Goal: Task Accomplishment & Management: Complete application form

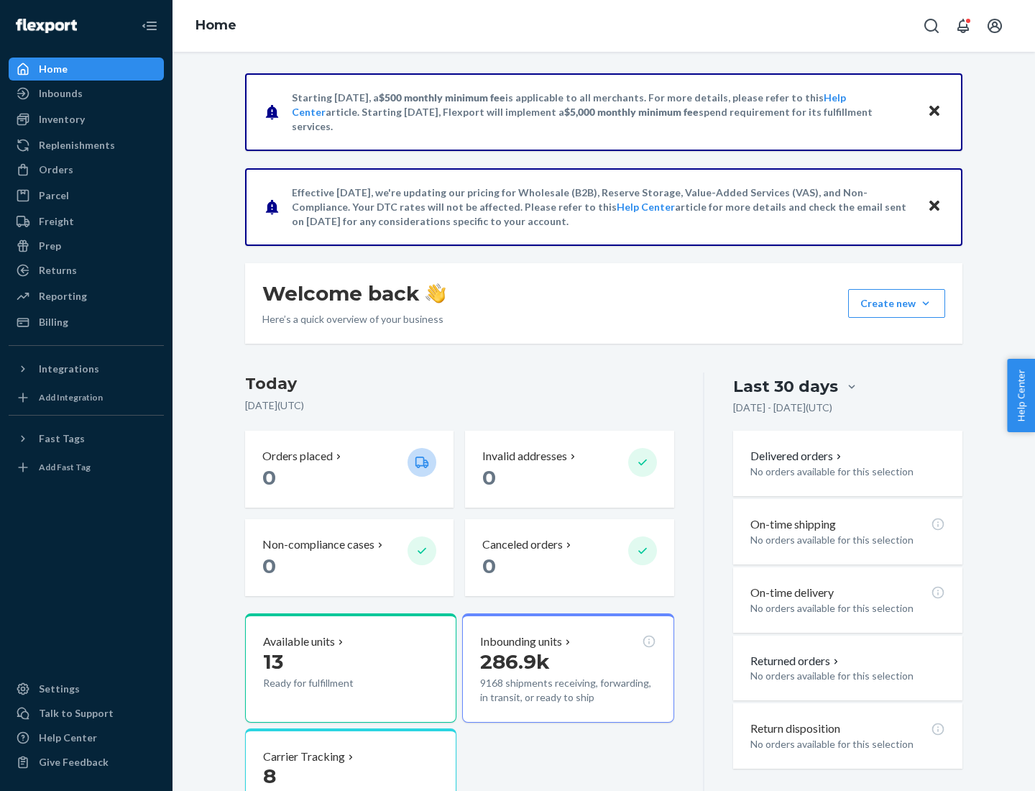
click at [926, 303] on button "Create new Create new inbound Create new order Create new product" at bounding box center [896, 303] width 97 height 29
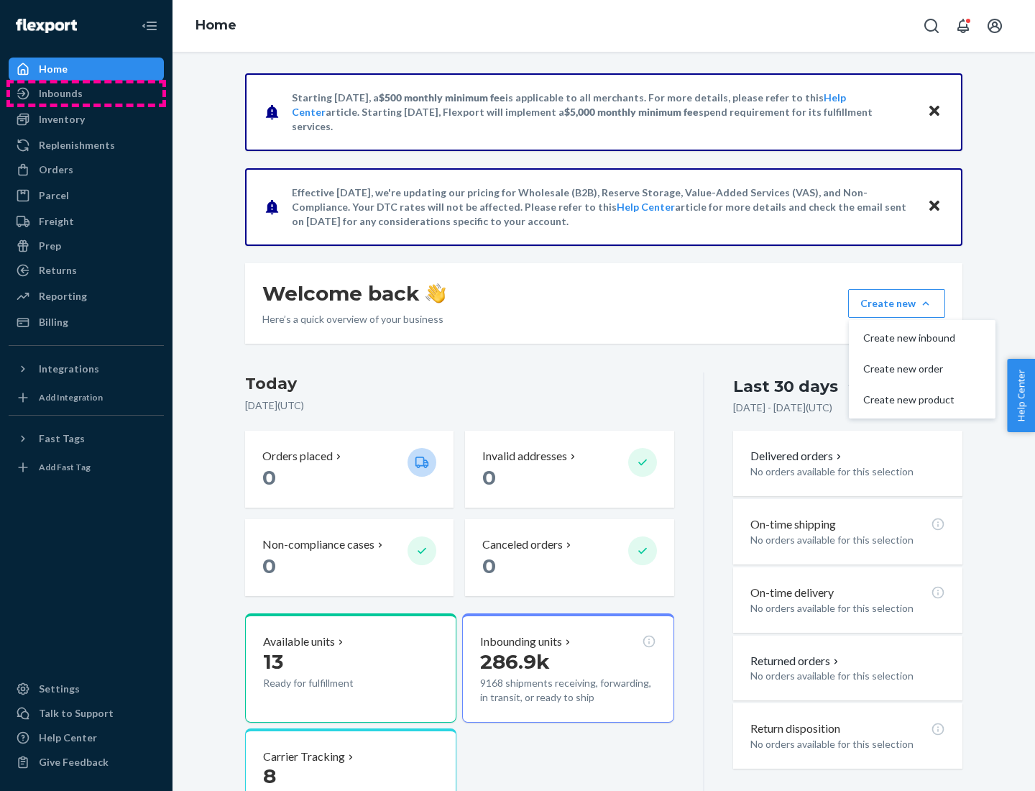
click at [86, 93] on div "Inbounds" at bounding box center [86, 93] width 152 height 20
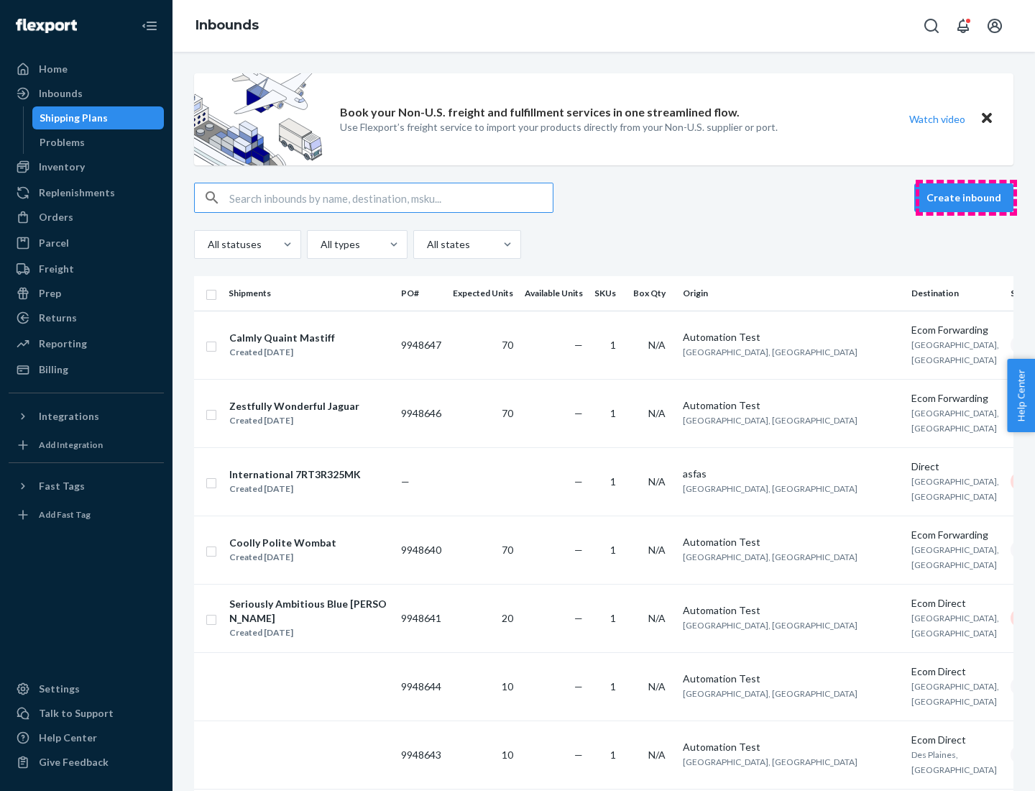
click at [966, 198] on button "Create inbound" at bounding box center [964, 197] width 99 height 29
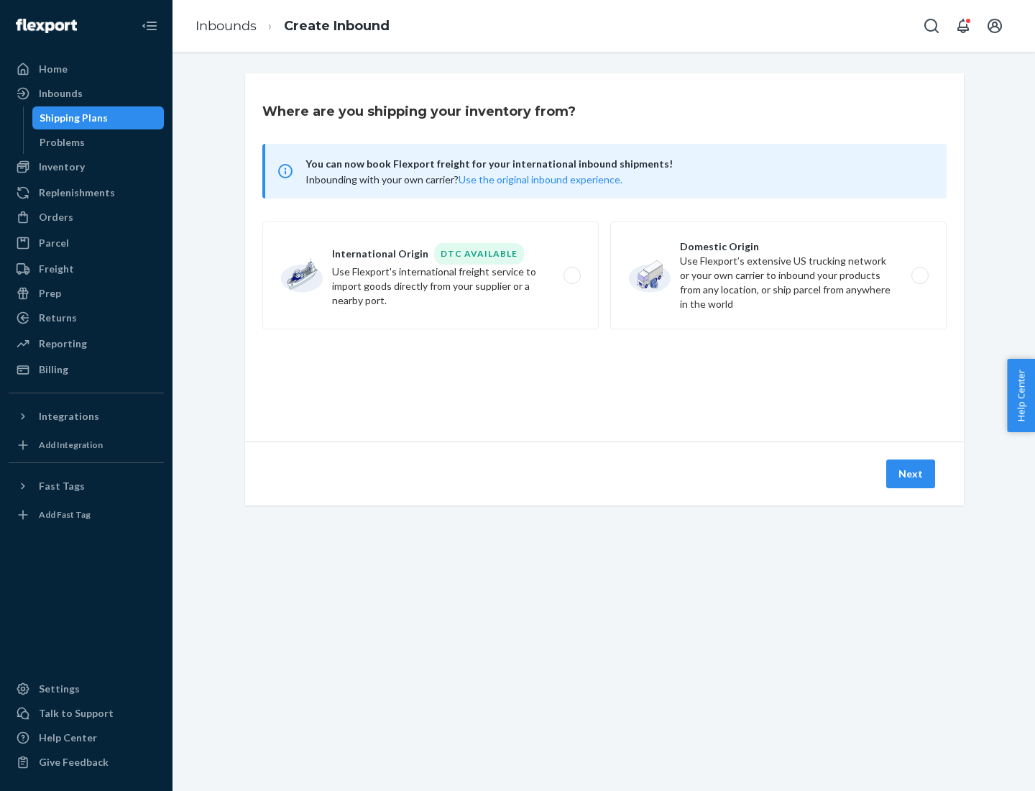
click at [779, 275] on label "Domestic Origin Use Flexport’s extensive US trucking network or your own carrie…" at bounding box center [778, 275] width 336 height 108
click at [920, 275] on input "Domestic Origin Use Flexport’s extensive US trucking network or your own carrie…" at bounding box center [924, 275] width 9 height 9
radio input "true"
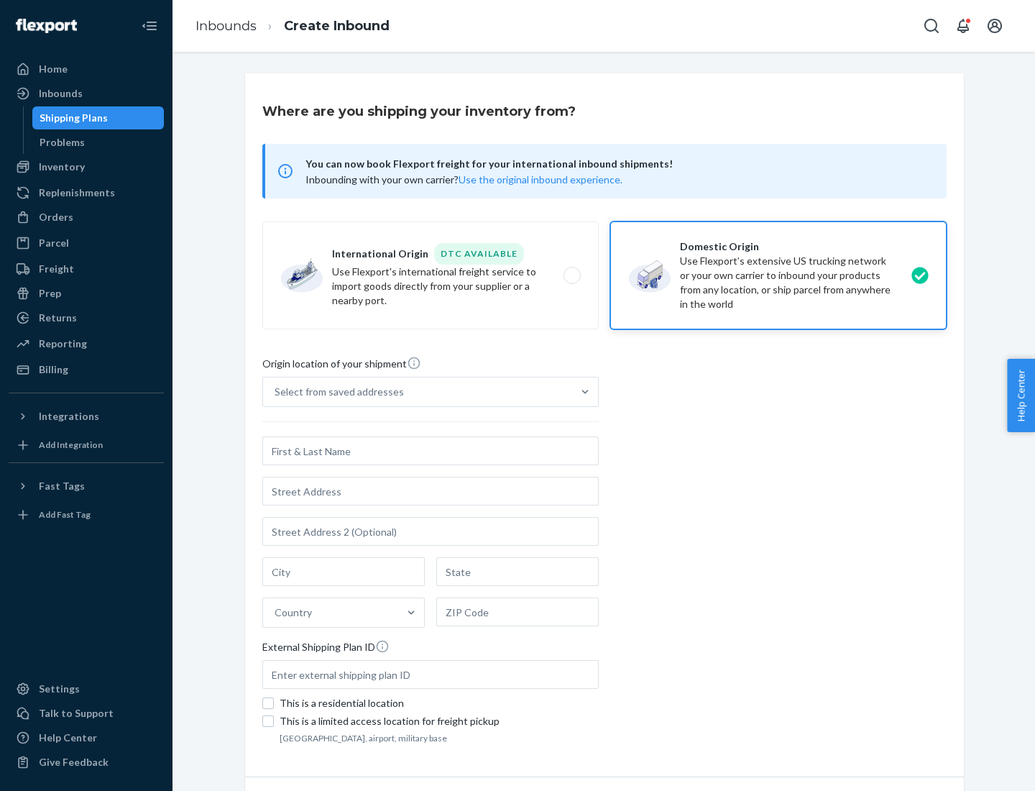
click at [336, 392] on div "Select from saved addresses" at bounding box center [339, 392] width 129 height 14
click at [276, 392] on input "Select from saved addresses" at bounding box center [275, 392] width 1 height 14
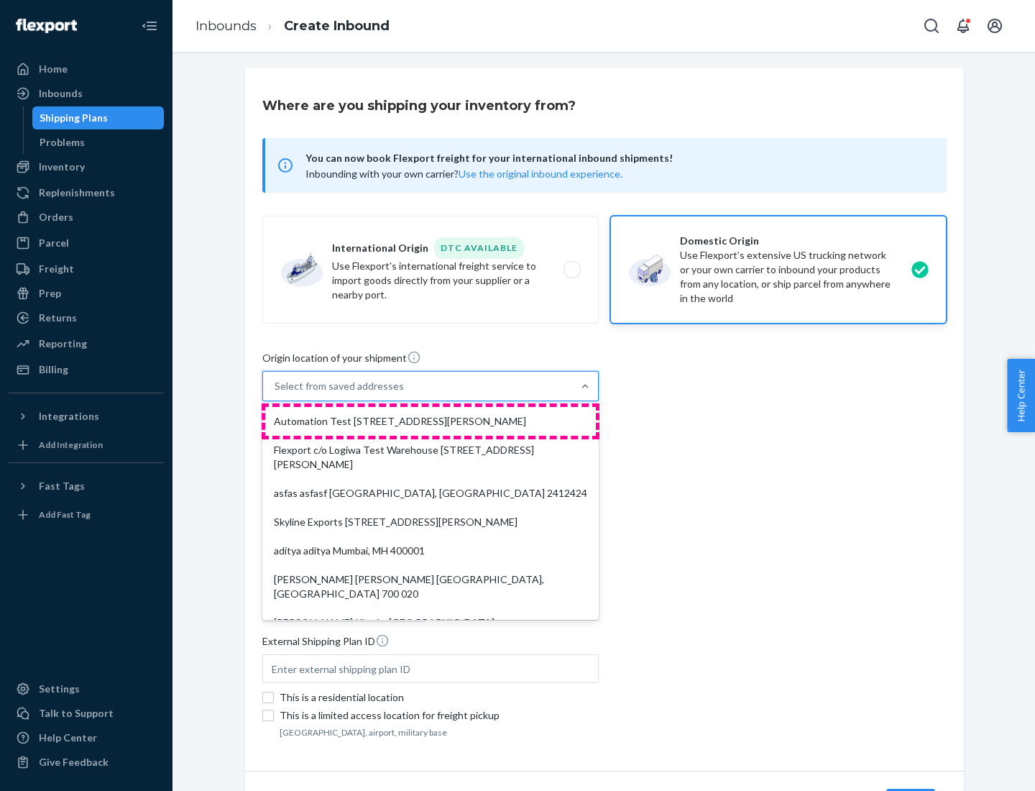
click at [431, 421] on div "Automation Test [STREET_ADDRESS][PERSON_NAME]" at bounding box center [430, 421] width 331 height 29
click at [276, 393] on input "option Automation Test [STREET_ADDRESS][PERSON_NAME]. 9 results available. Use …" at bounding box center [275, 386] width 1 height 14
type input "Automation Test"
type input "[STREET_ADDRESS][PERSON_NAME]"
type input "9th Floor"
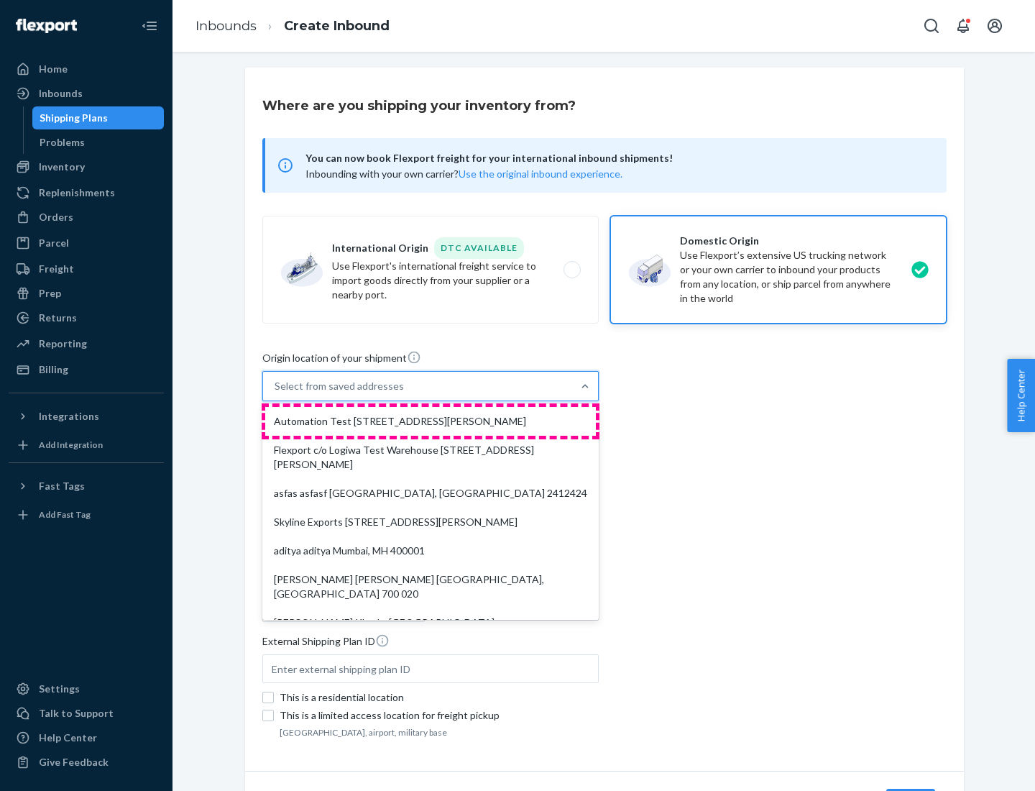
type input "[GEOGRAPHIC_DATA]"
type input "CA"
type input "94104"
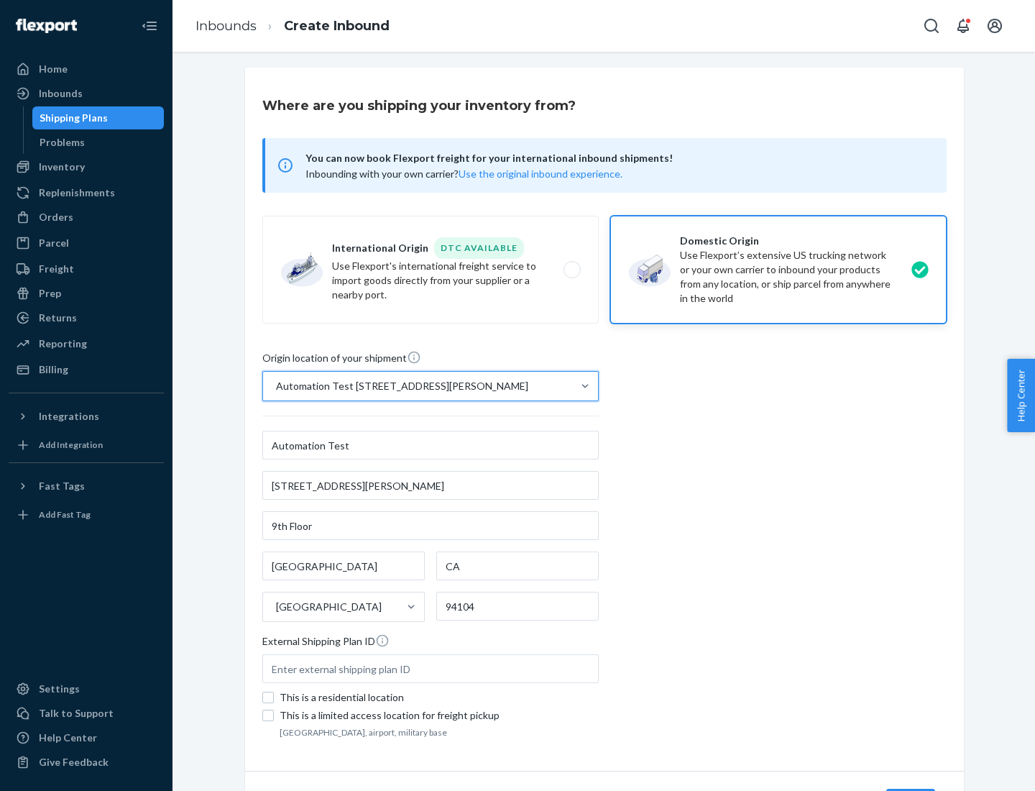
scroll to position [84, 0]
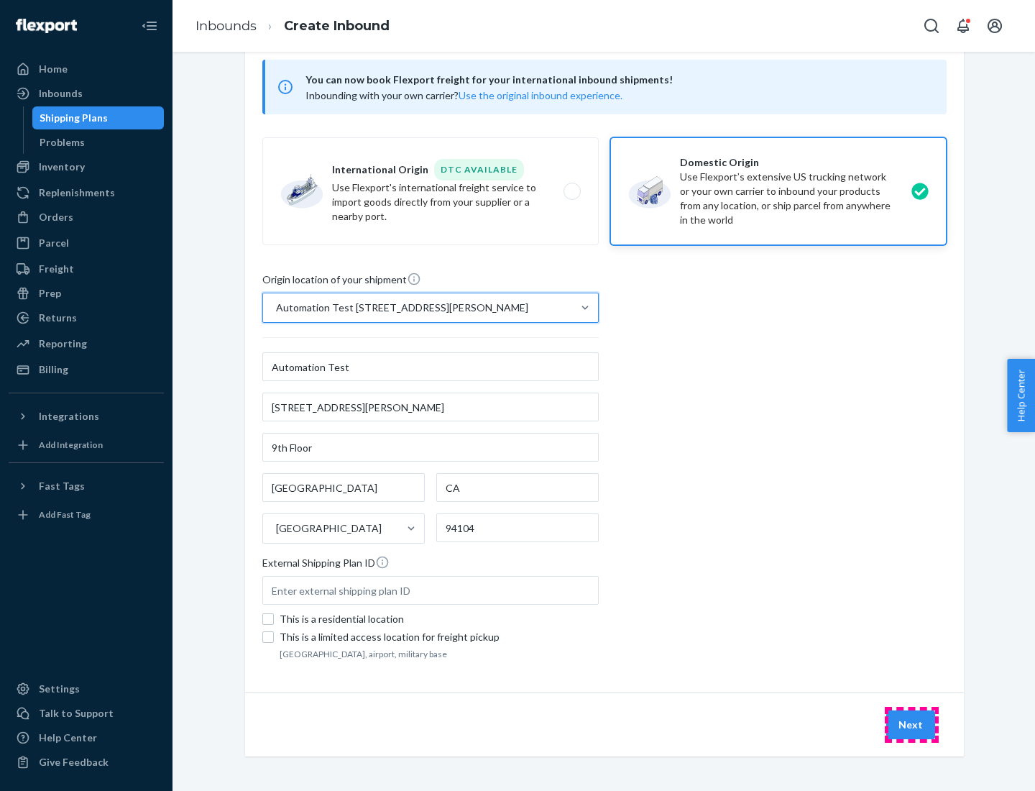
click at [912, 725] on button "Next" at bounding box center [910, 724] width 49 height 29
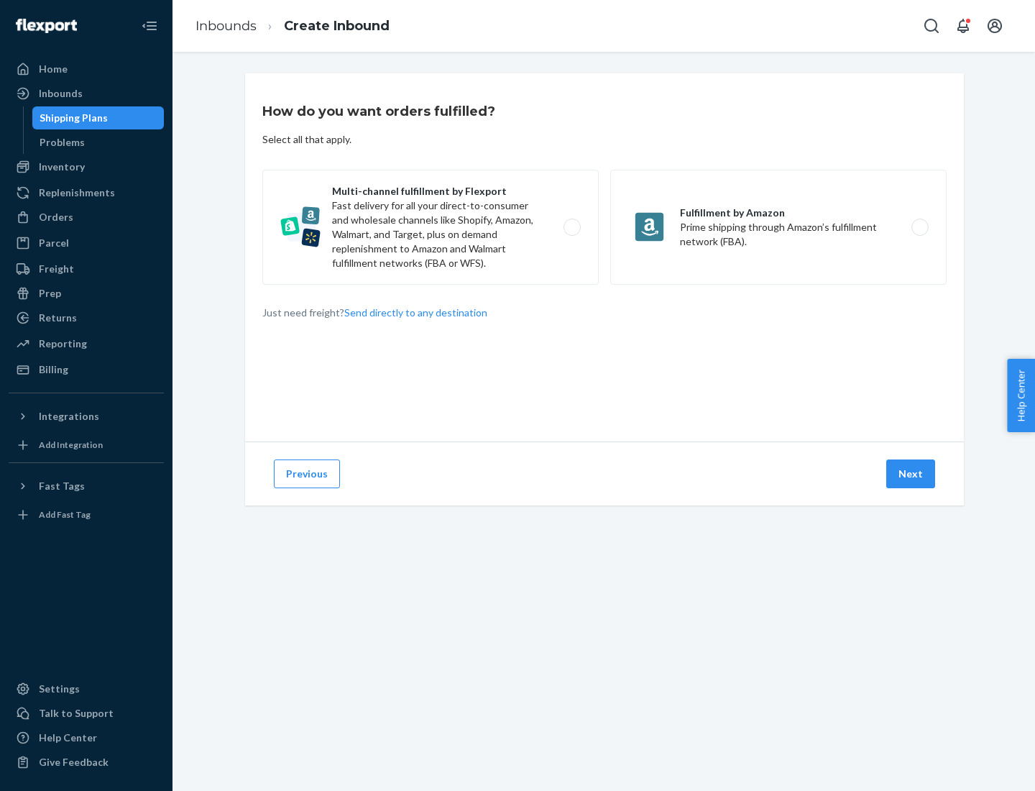
click at [431, 227] on label "Multi-channel fulfillment by Flexport Fast delivery for all your direct-to-cons…" at bounding box center [430, 227] width 336 height 115
click at [572, 227] on input "Multi-channel fulfillment by Flexport Fast delivery for all your direct-to-cons…" at bounding box center [576, 227] width 9 height 9
radio input "true"
click at [912, 474] on button "Next" at bounding box center [910, 473] width 49 height 29
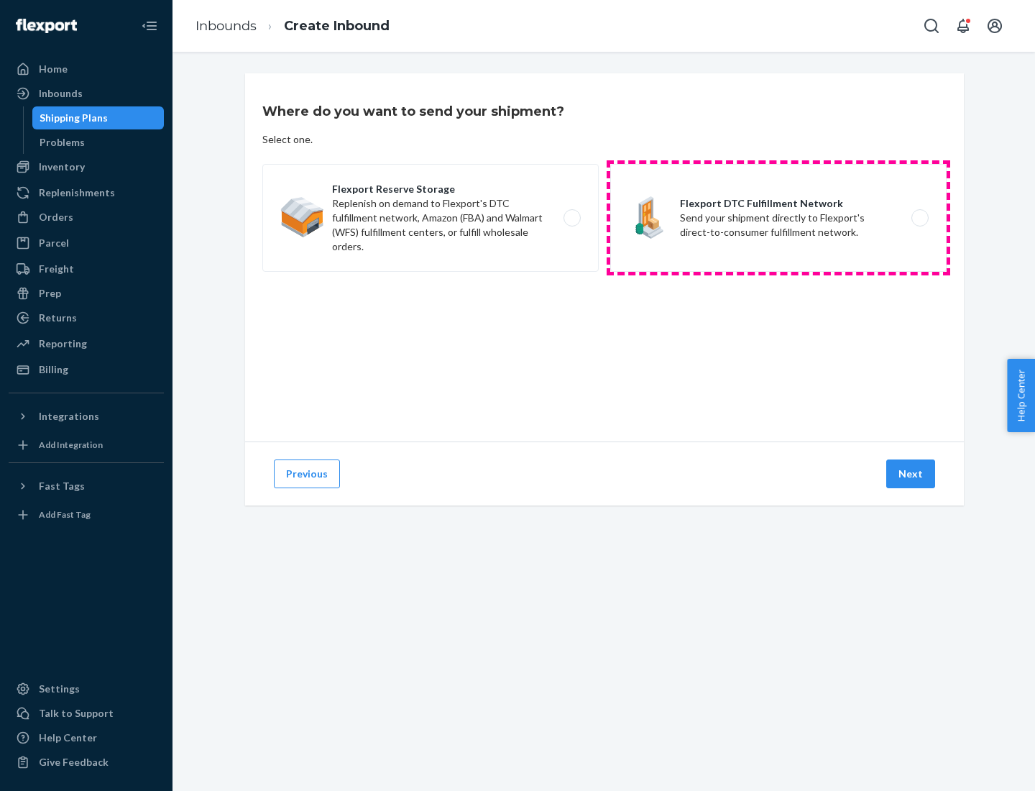
click at [779, 218] on label "Flexport DTC Fulfillment Network Send your shipment directly to Flexport's dire…" at bounding box center [778, 218] width 336 height 108
click at [920, 218] on input "Flexport DTC Fulfillment Network Send your shipment directly to Flexport's dire…" at bounding box center [924, 218] width 9 height 9
radio input "true"
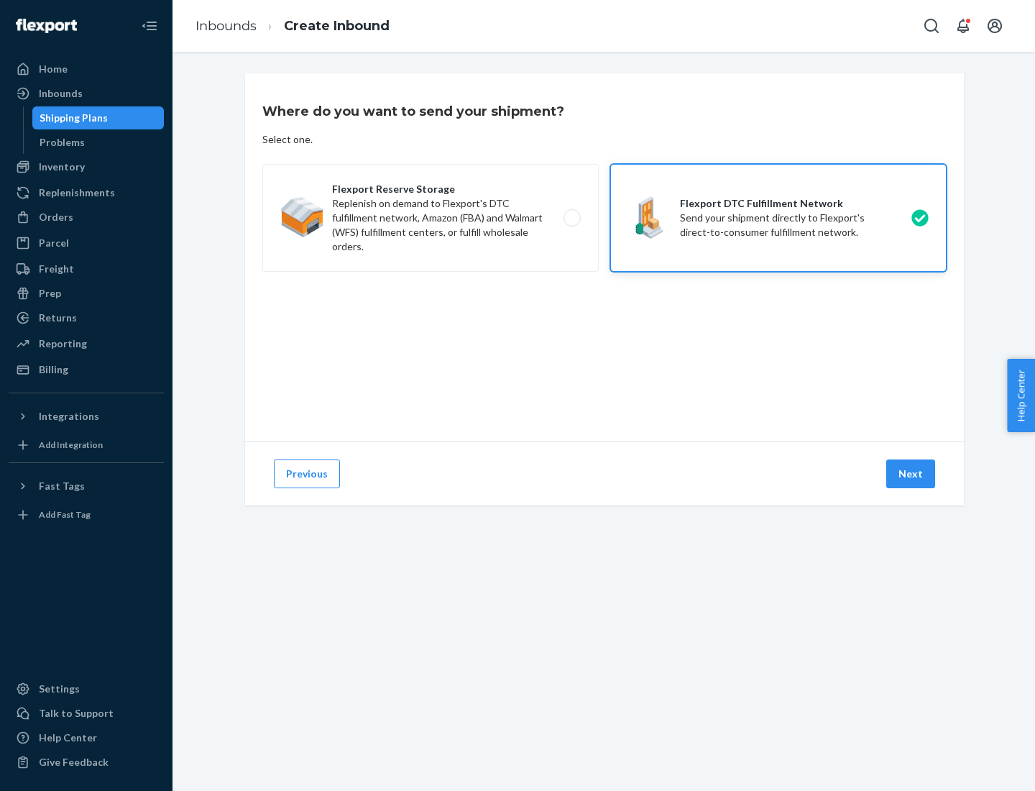
click at [912, 474] on button "Next" at bounding box center [910, 473] width 49 height 29
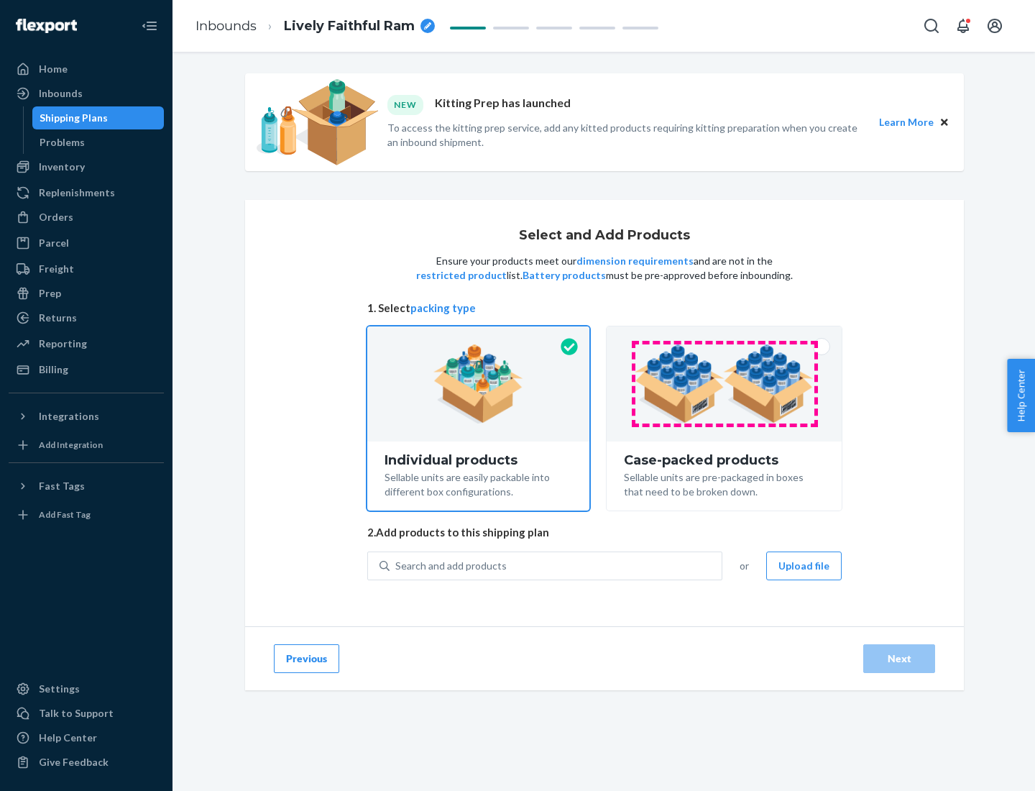
click at [725, 384] on img at bounding box center [724, 383] width 179 height 79
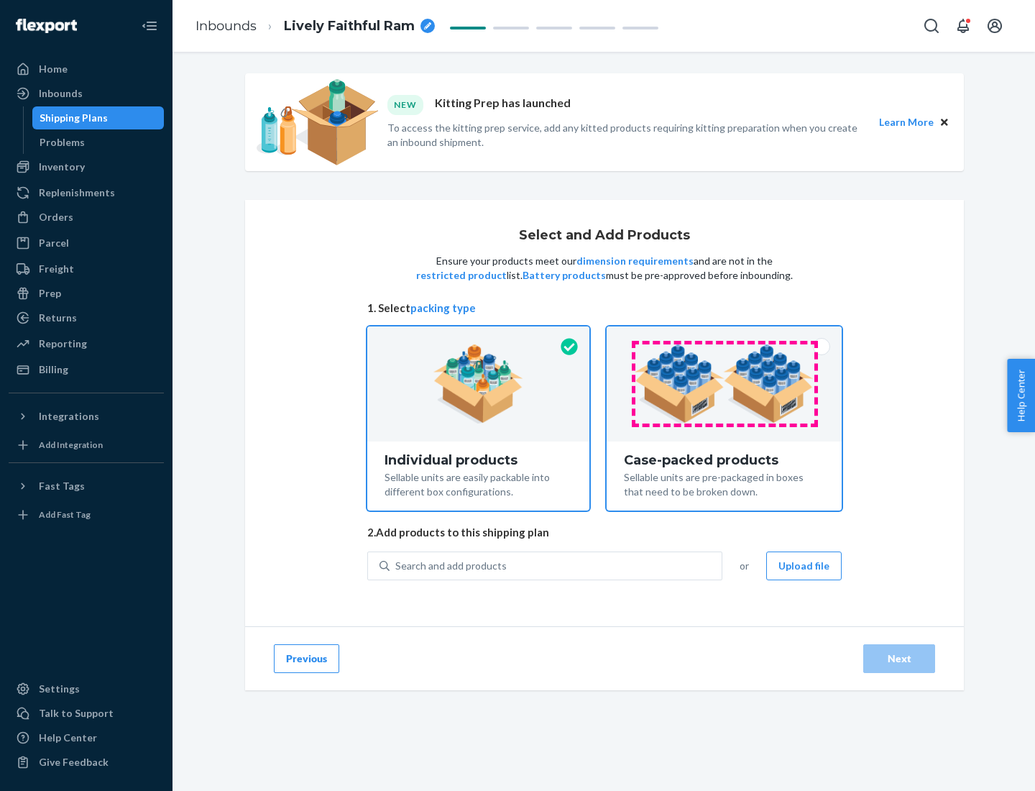
click at [725, 336] on input "Case-packed products Sellable units are pre-packaged in boxes that need to be b…" at bounding box center [724, 330] width 9 height 9
radio input "true"
radio input "false"
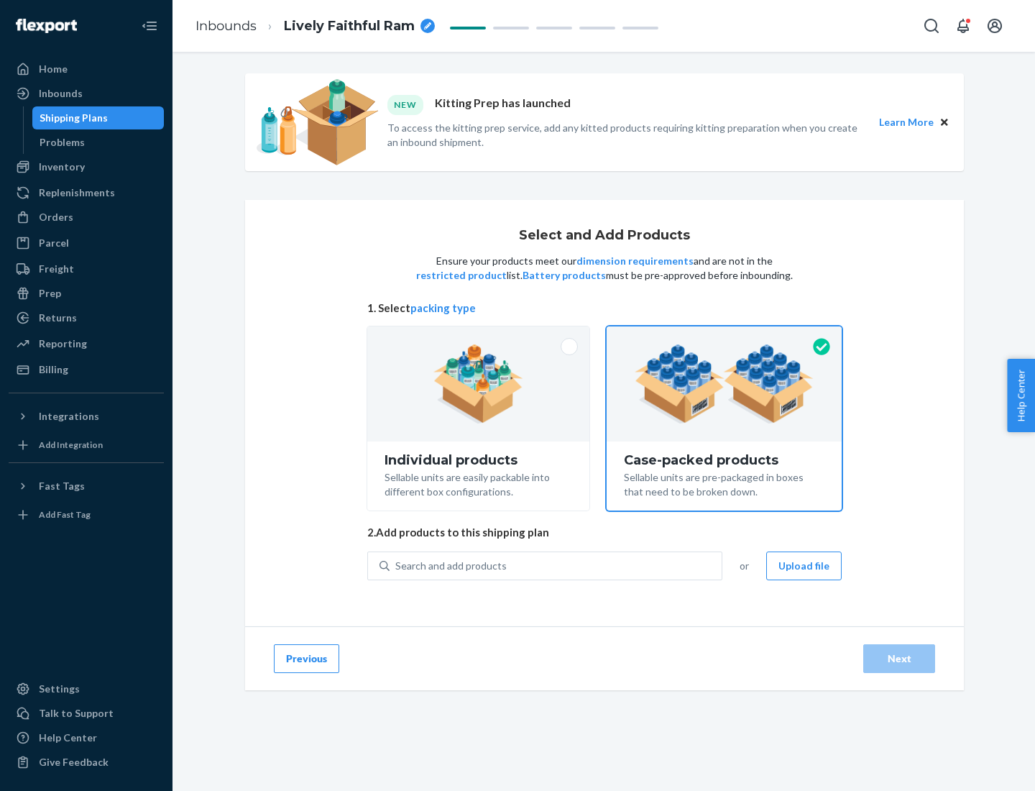
click at [556, 565] on div "Search and add products" at bounding box center [556, 566] width 332 height 26
click at [397, 565] on input "Search and add products" at bounding box center [395, 566] width 1 height 14
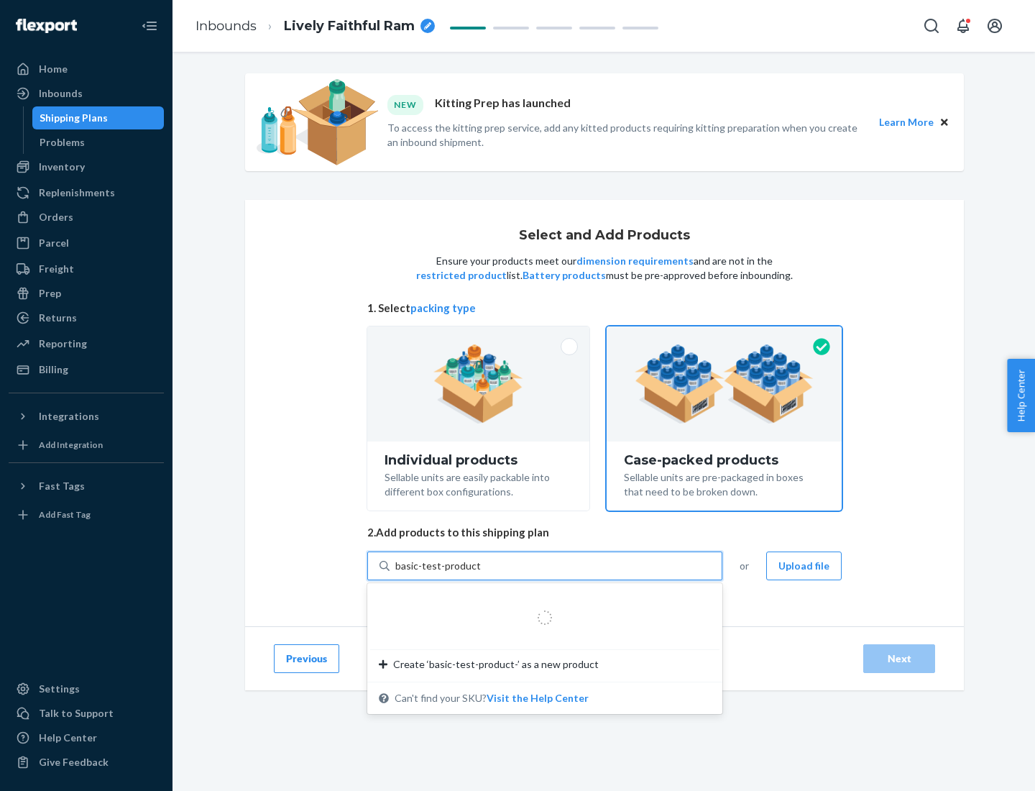
type input "basic-test-product-1"
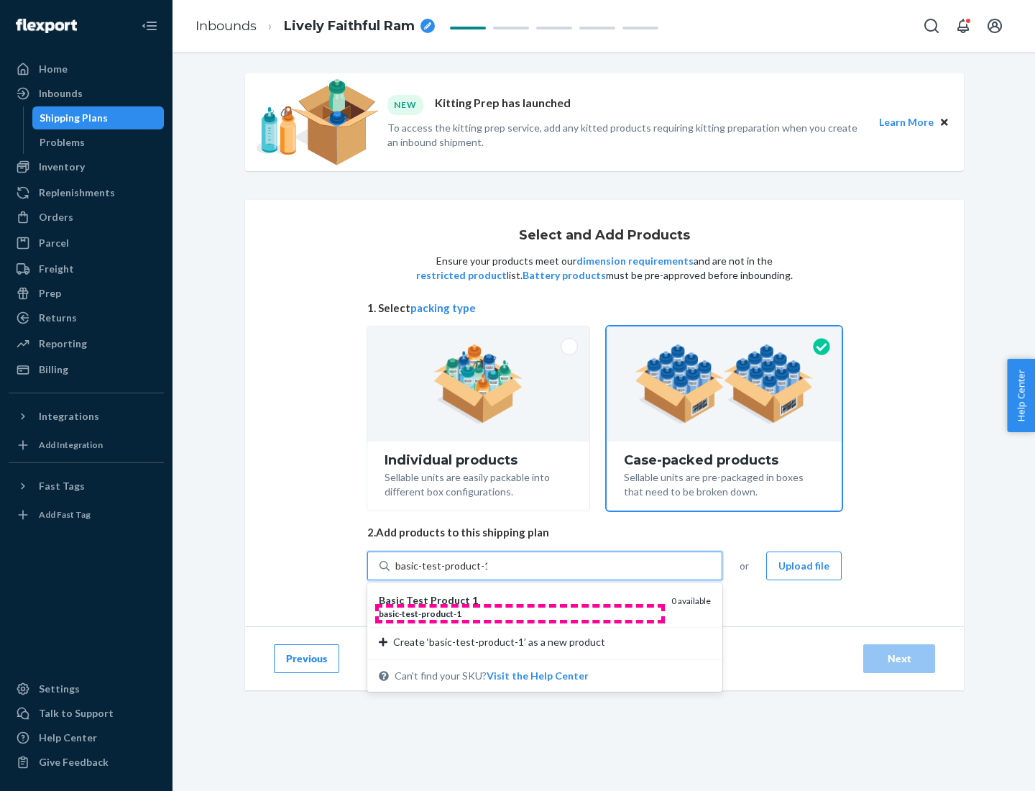
click at [520, 613] on div "basic - test - product - 1" at bounding box center [519, 614] width 281 height 12
click at [487, 573] on input "basic-test-product-1" at bounding box center [441, 566] width 92 height 14
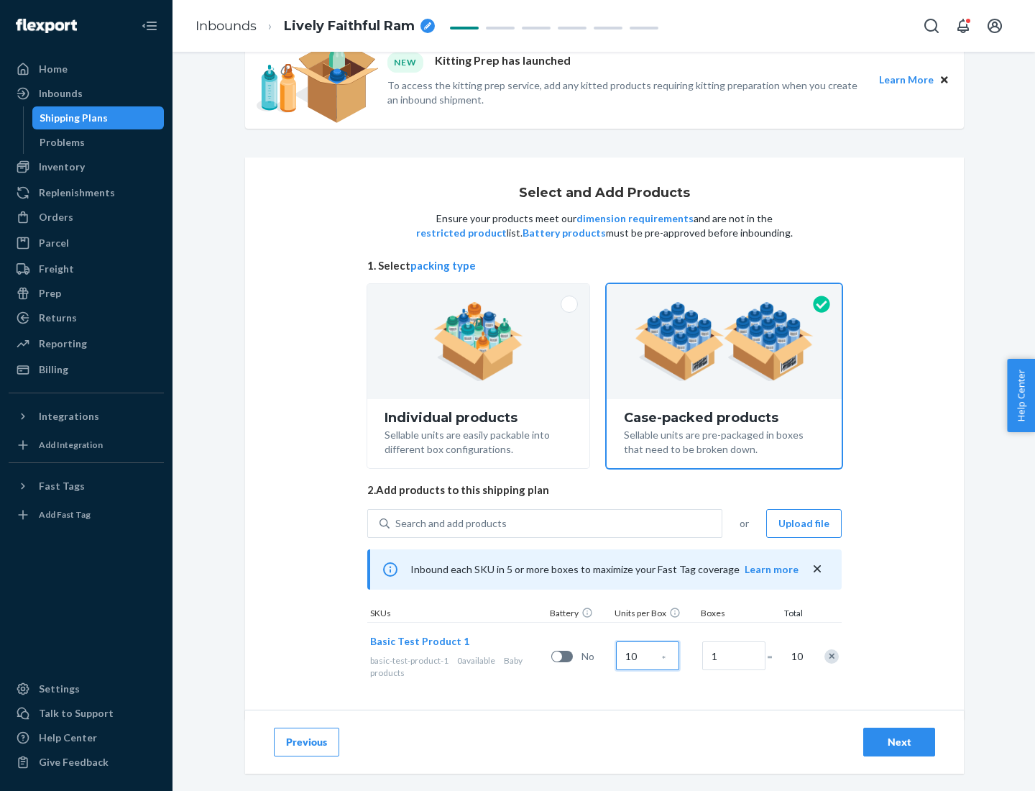
scroll to position [52, 0]
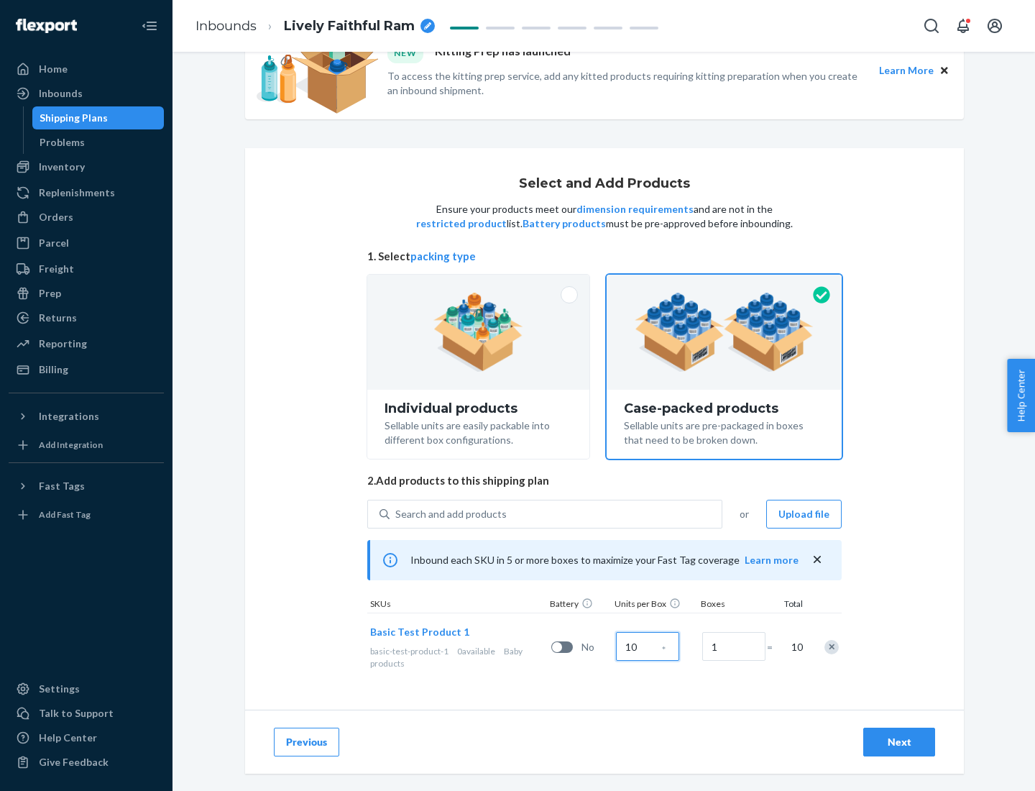
type input "10"
type input "7"
click at [899, 742] on div "Next" at bounding box center [899, 742] width 47 height 14
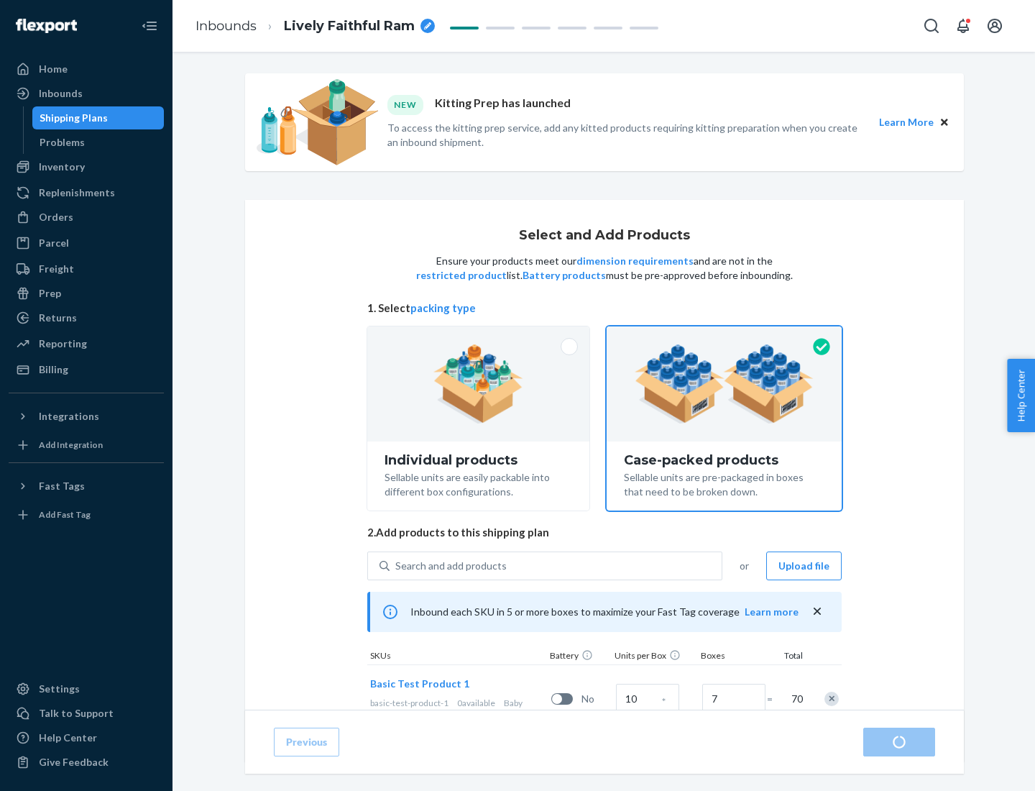
radio input "true"
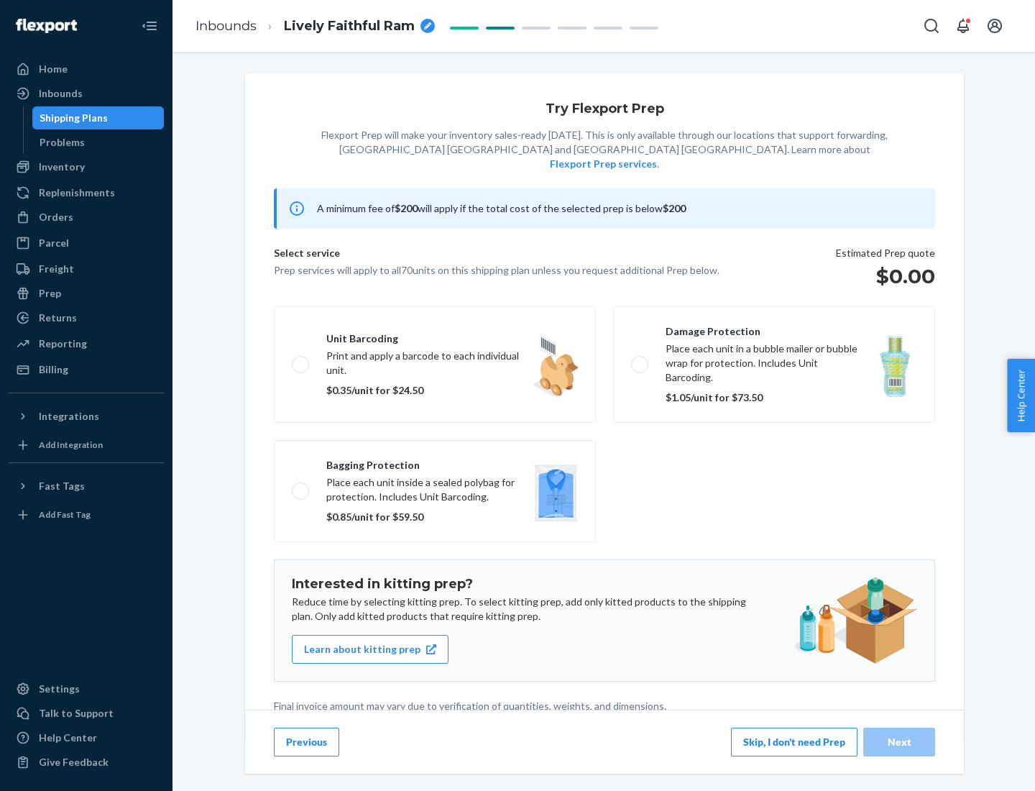
scroll to position [4, 0]
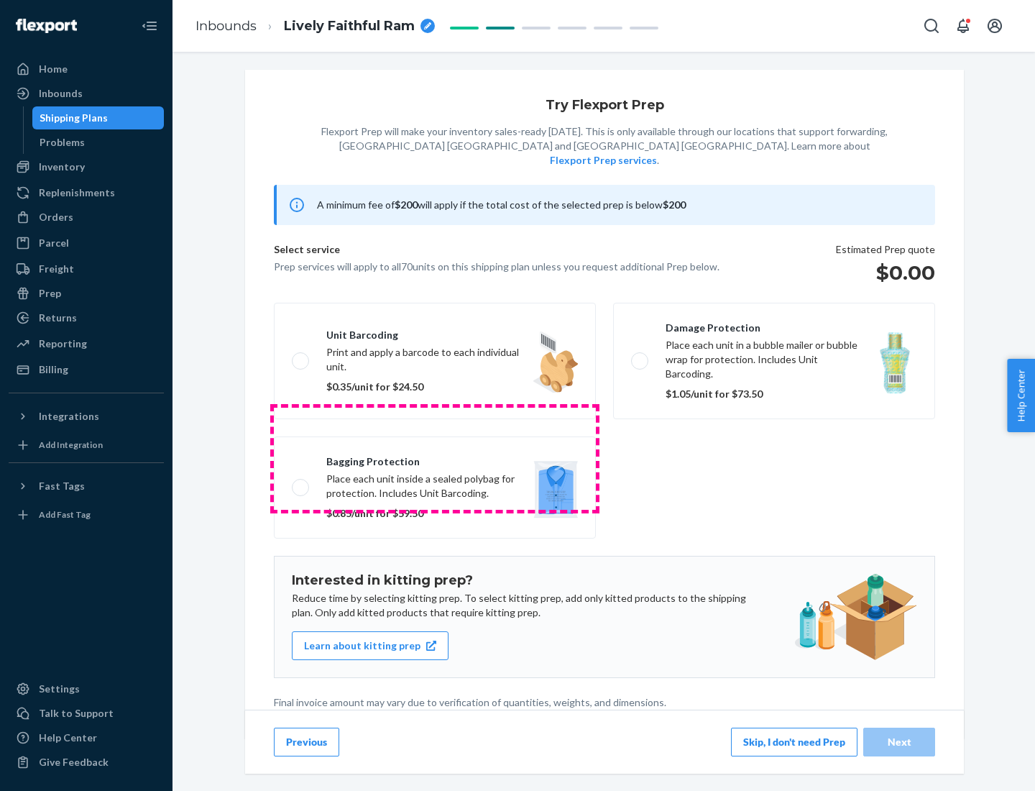
click at [435, 458] on label "Bagging protection Place each unit inside a sealed polybag for protection. Incl…" at bounding box center [435, 487] width 322 height 102
click at [301, 482] on input "Bagging protection Place each unit inside a sealed polybag for protection. Incl…" at bounding box center [296, 486] width 9 height 9
checkbox input "true"
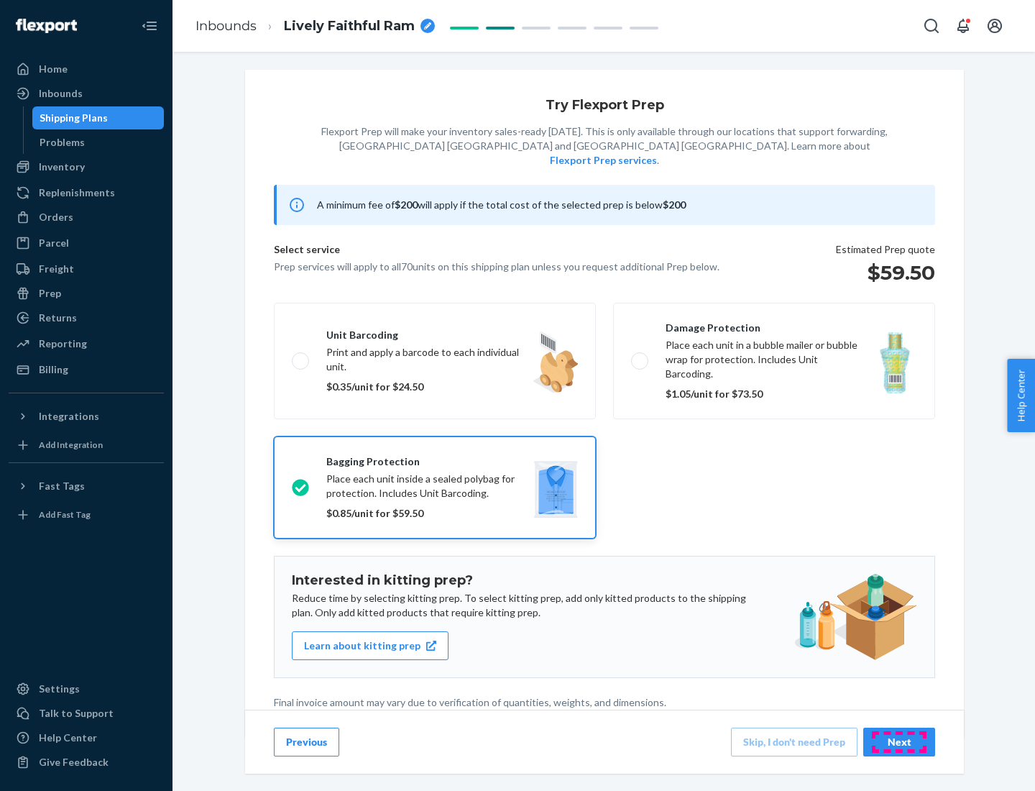
click at [899, 741] on div "Next" at bounding box center [899, 742] width 47 height 14
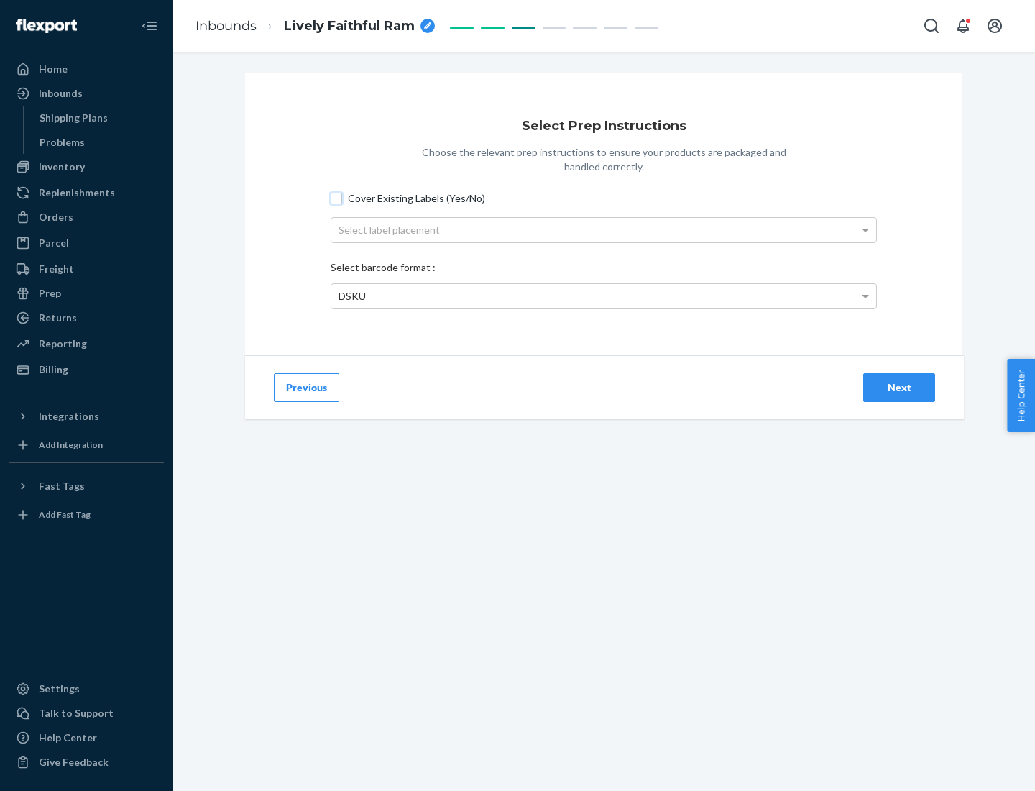
click at [336, 198] on input "Cover Existing Labels (Yes/No)" at bounding box center [337, 199] width 12 height 12
checkbox input "true"
click at [604, 229] on div "Select label placement" at bounding box center [603, 230] width 545 height 24
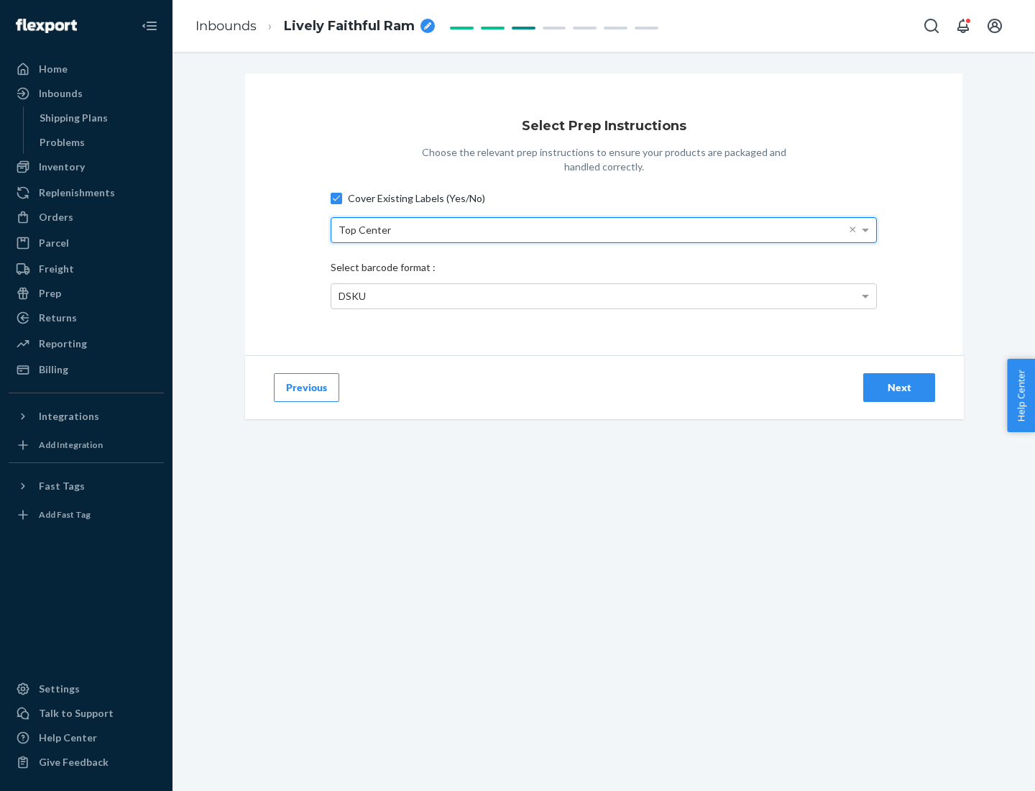
click at [604, 295] on div "DSKU" at bounding box center [603, 296] width 545 height 24
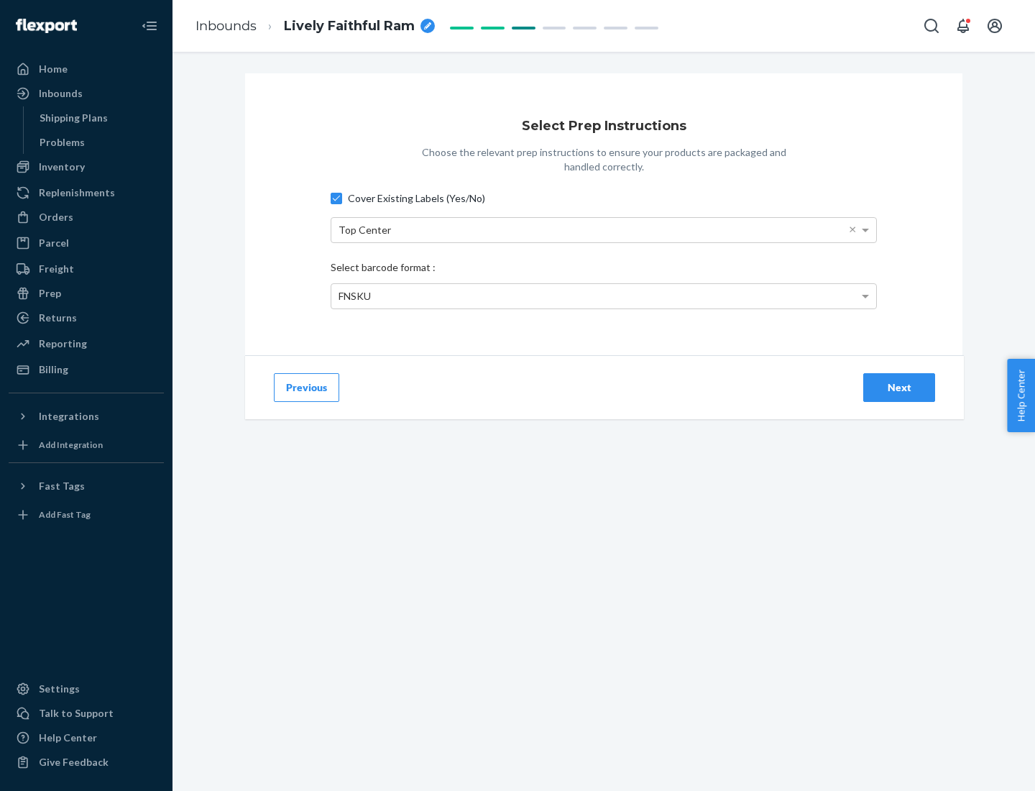
click at [899, 387] on div "Next" at bounding box center [899, 387] width 47 height 14
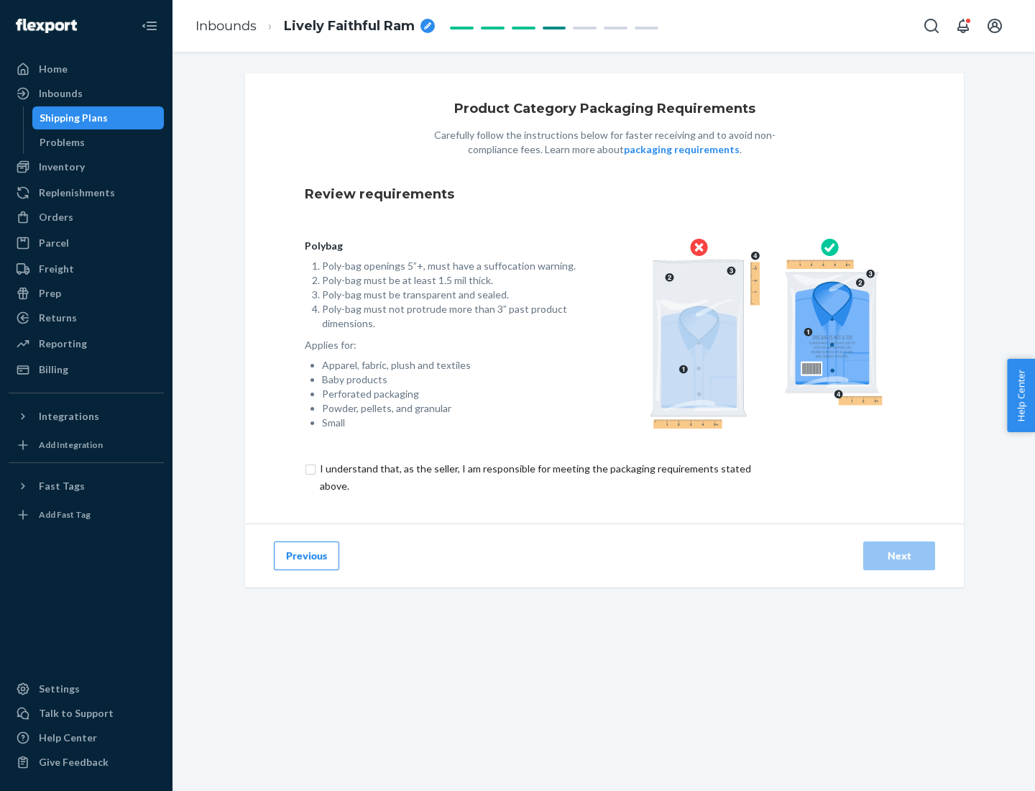
click at [534, 477] on input "checkbox" at bounding box center [544, 477] width 478 height 35
checkbox input "true"
click at [899, 555] on div "Next" at bounding box center [899, 556] width 47 height 14
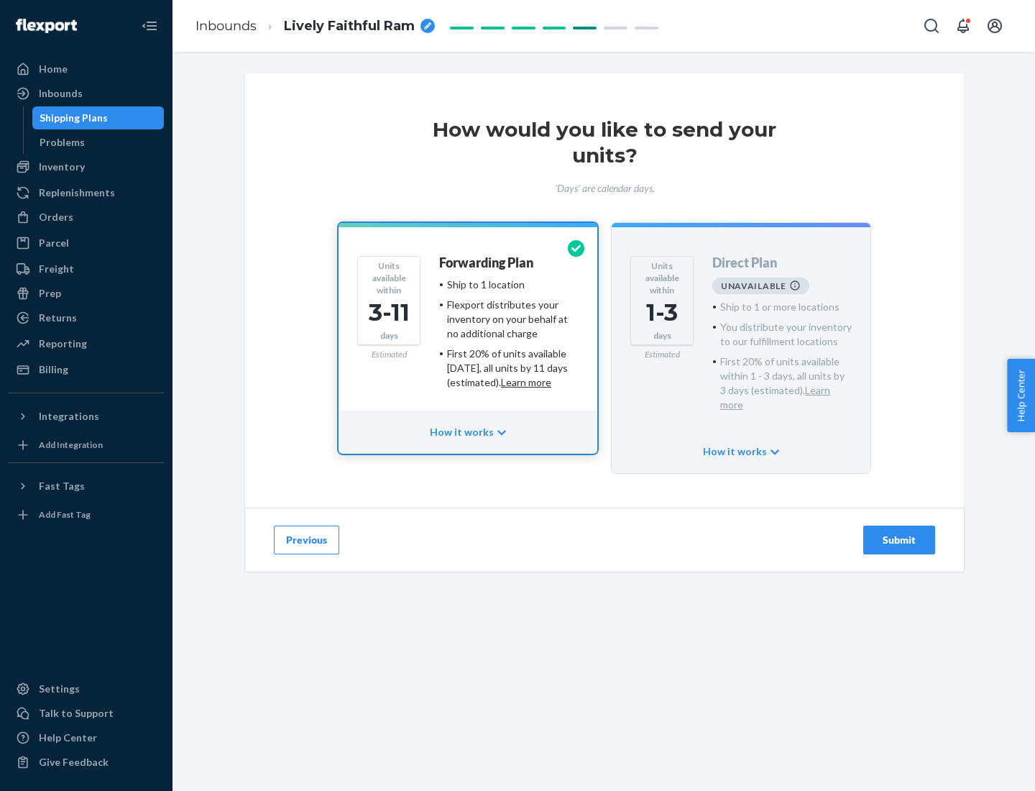
click at [487, 262] on h4 "Forwarding Plan" at bounding box center [486, 263] width 94 height 14
click at [899, 533] on div "Submit" at bounding box center [899, 540] width 47 height 14
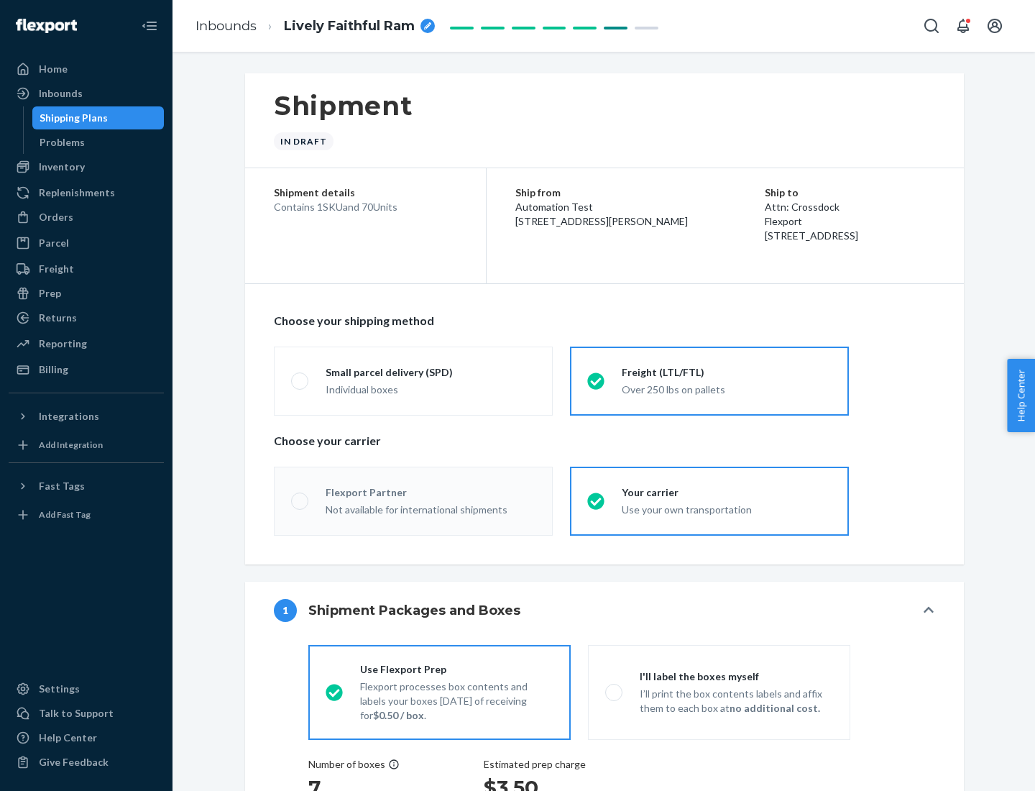
radio input "true"
radio input "false"
radio input "true"
radio input "false"
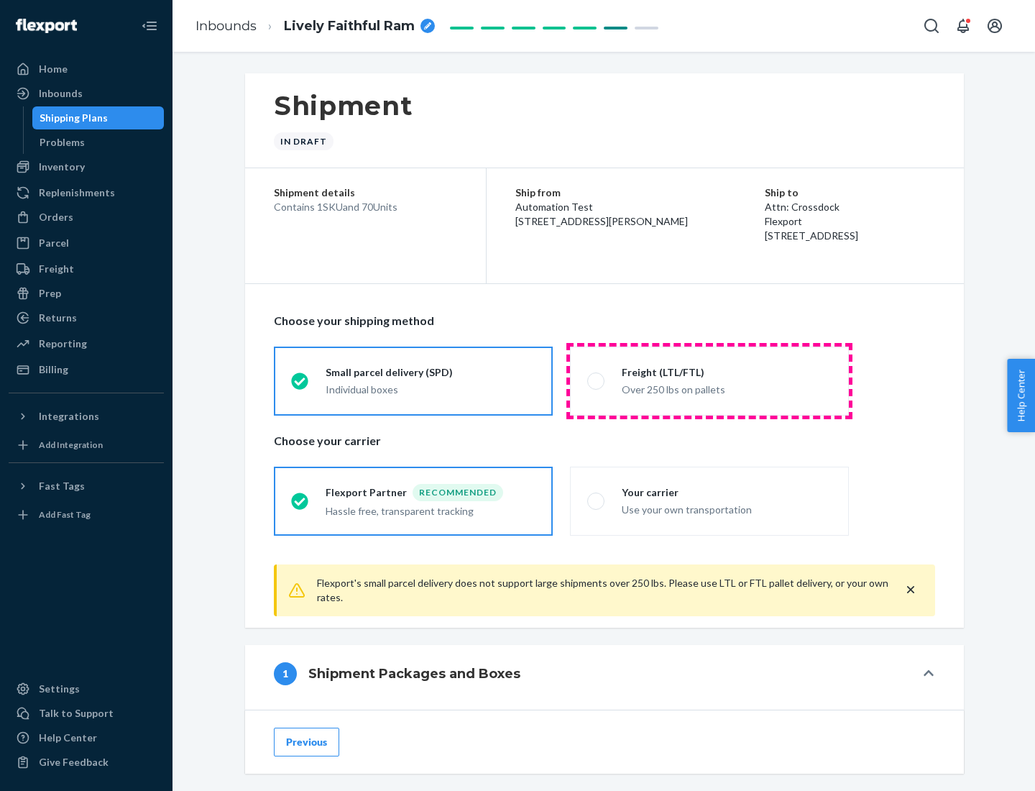
click at [710, 380] on div "Over 250 lbs on pallets" at bounding box center [727, 388] width 210 height 17
click at [597, 380] on input "Freight (LTL/FTL) Over 250 lbs on pallets" at bounding box center [591, 380] width 9 height 9
radio input "true"
radio input "false"
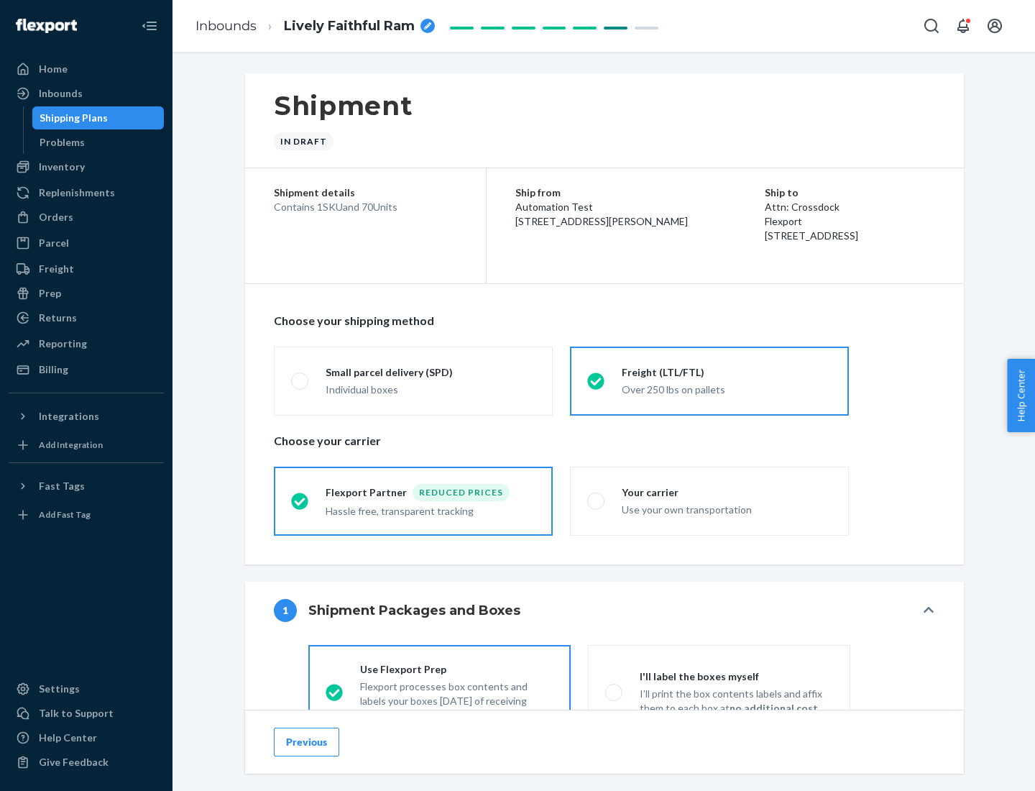
scroll to position [80, 0]
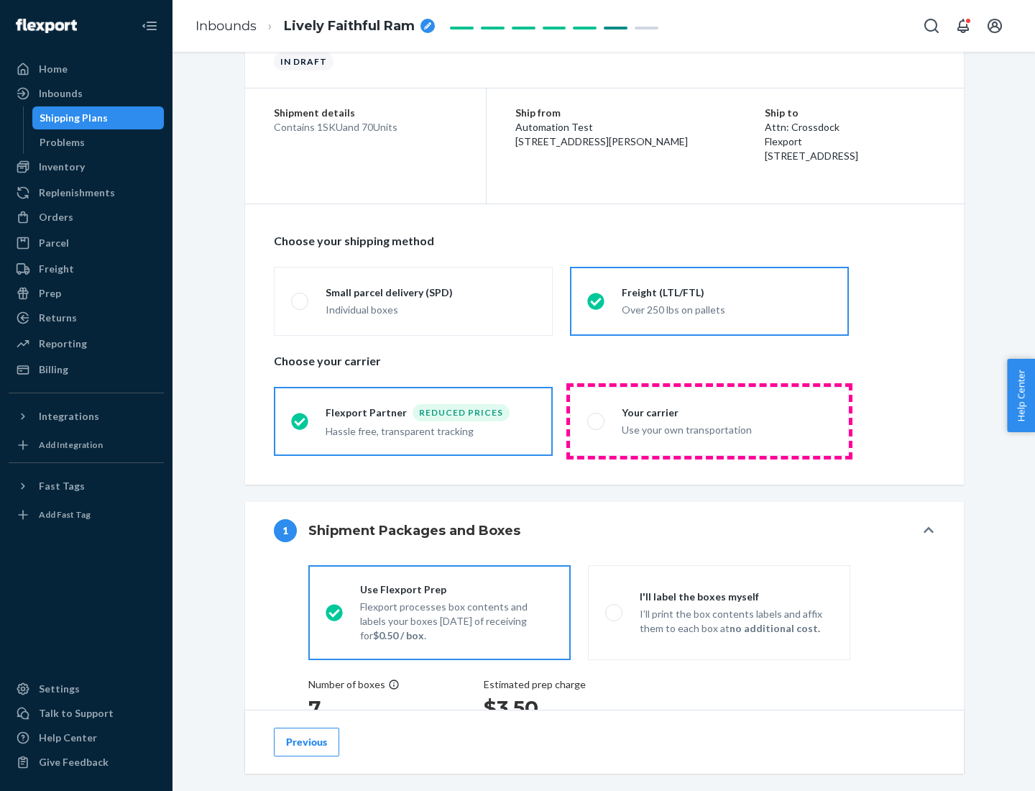
click at [710, 421] on div "Use your own transportation" at bounding box center [727, 428] width 210 height 17
click at [597, 421] on input "Your carrier Use your own transportation" at bounding box center [591, 420] width 9 height 9
radio input "true"
radio input "false"
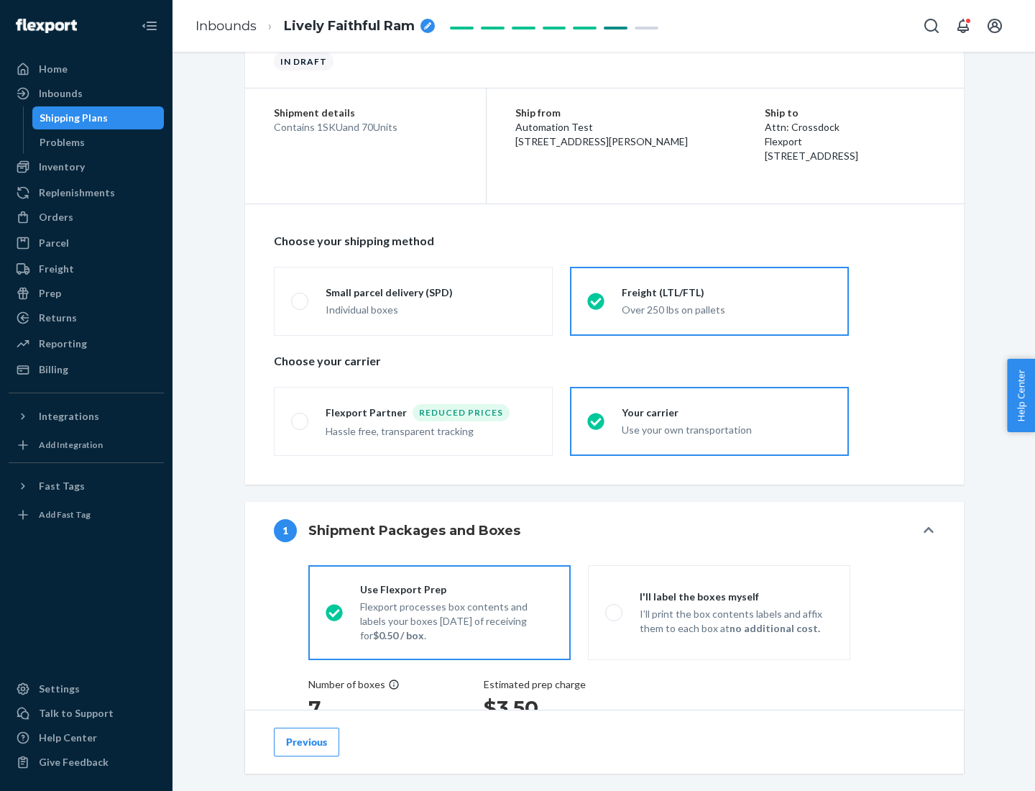
scroll to position [271, 0]
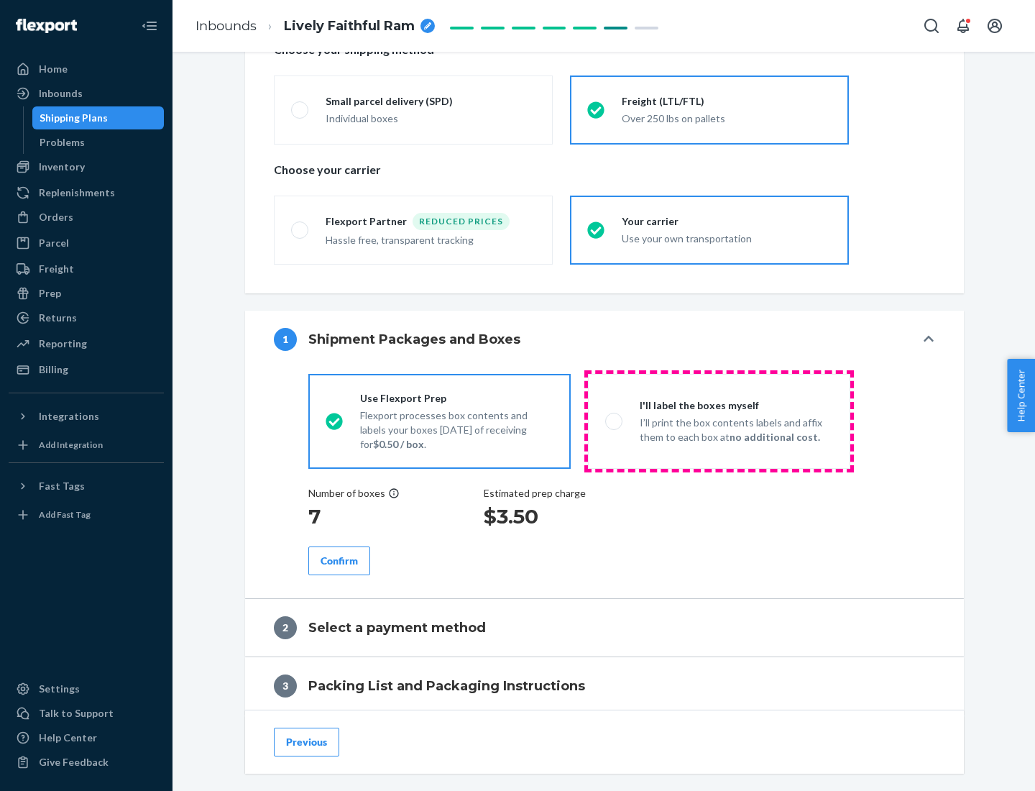
click at [719, 421] on p "I’ll print the box contents labels and affix them to each box at no additional …" at bounding box center [736, 430] width 193 height 29
click at [615, 421] on input "I'll label the boxes myself I’ll print the box contents labels and affix them t…" at bounding box center [609, 420] width 9 height 9
radio input "true"
radio input "false"
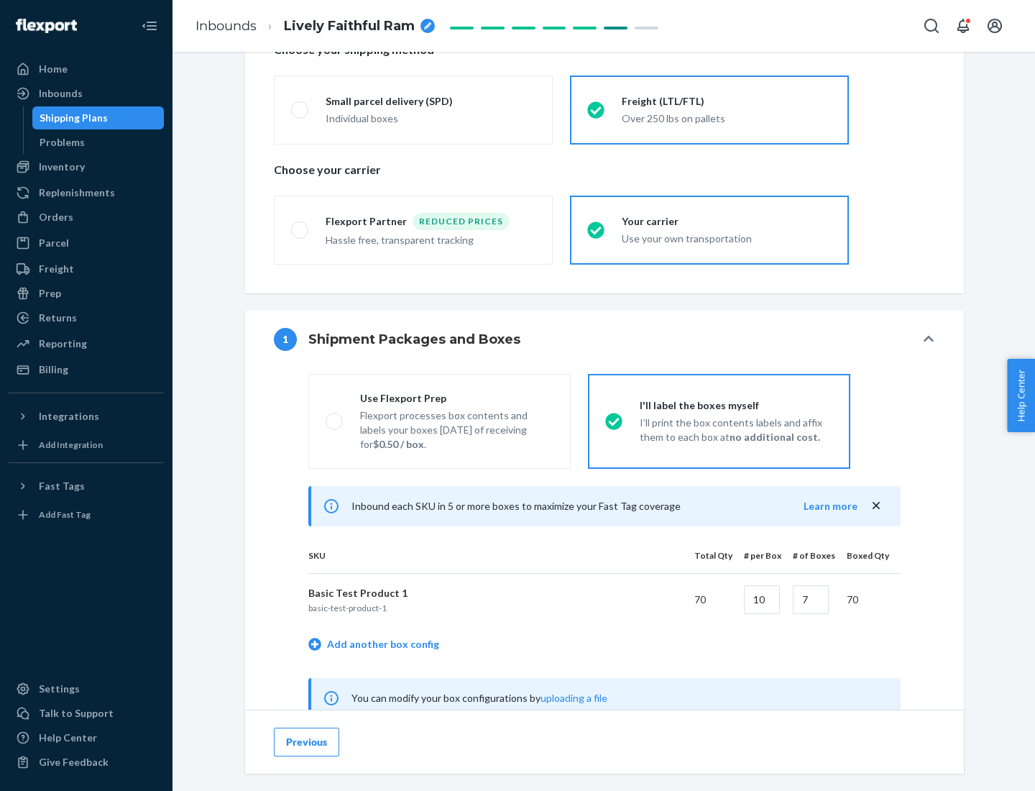
scroll to position [449, 0]
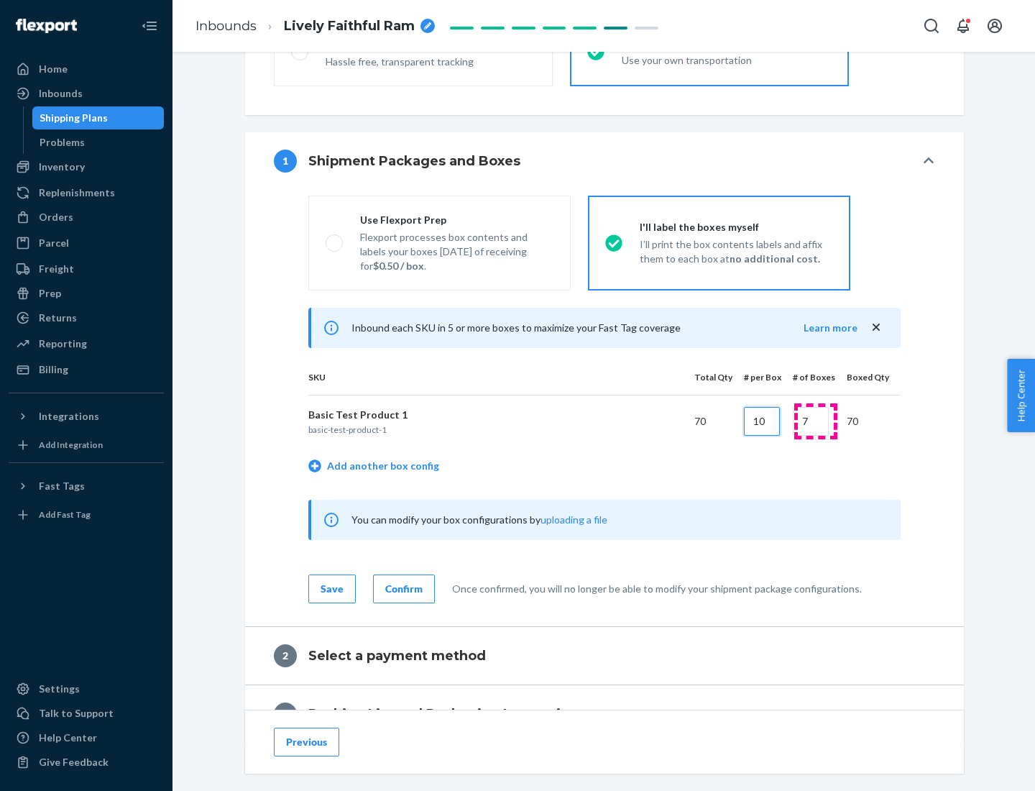
type input "10"
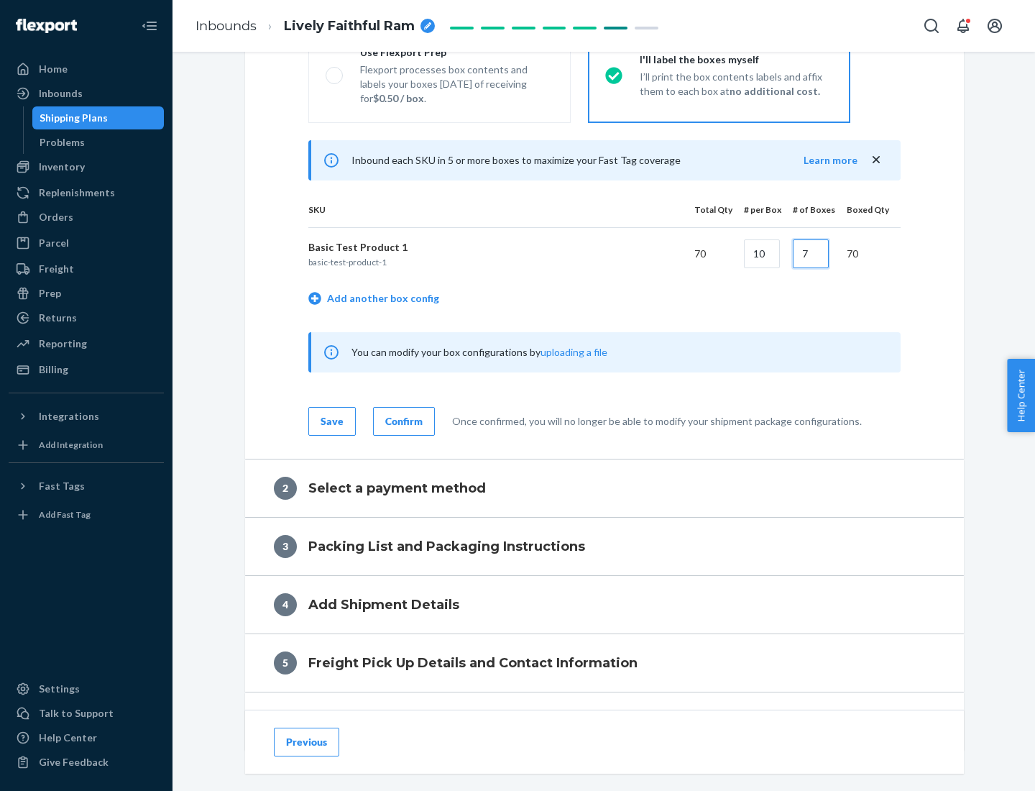
type input "7"
click at [402, 421] on div "Confirm" at bounding box center [403, 421] width 37 height 14
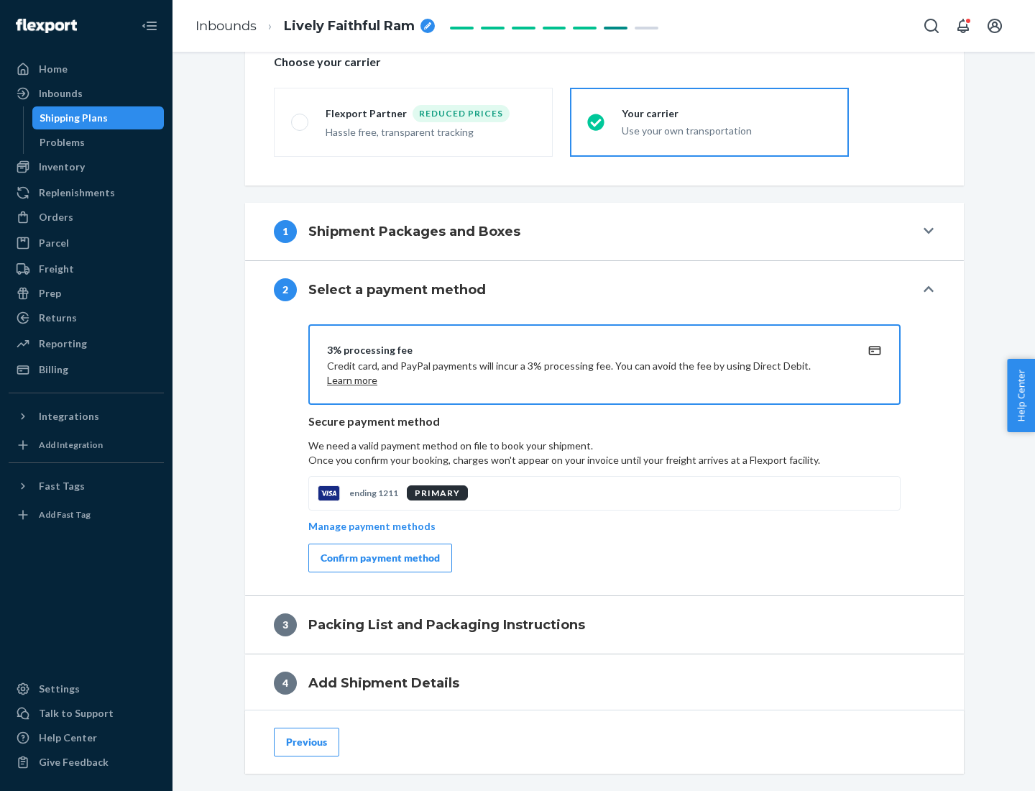
scroll to position [515, 0]
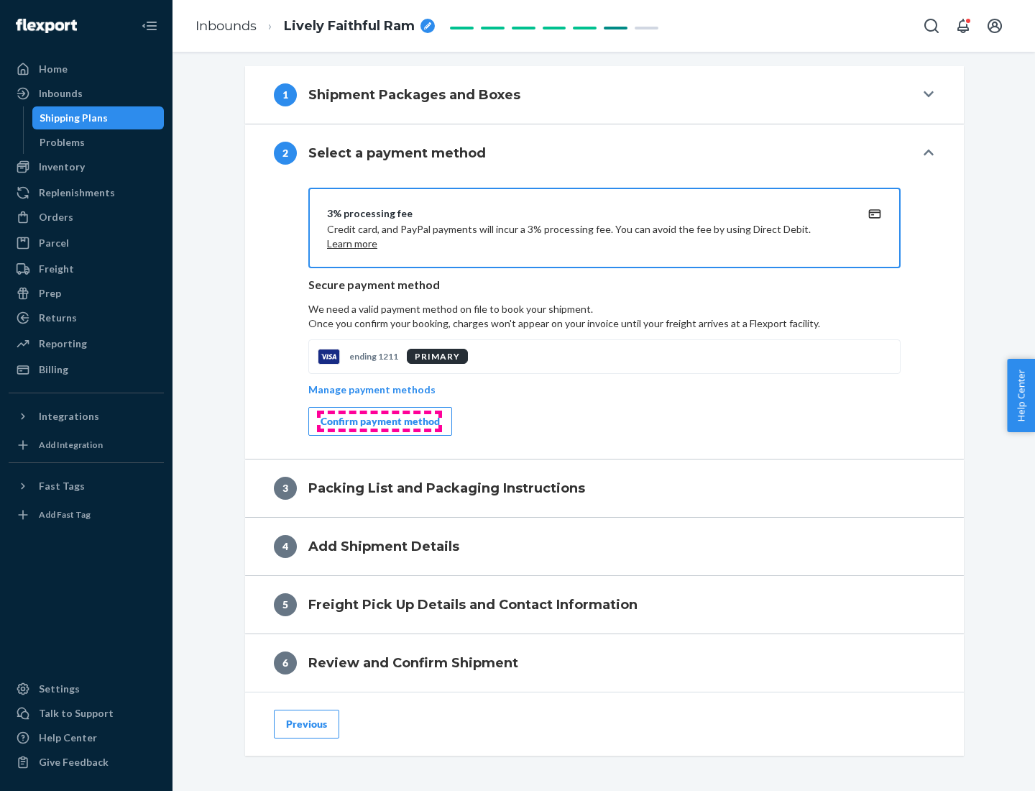
click at [379, 421] on div "Confirm payment method" at bounding box center [380, 421] width 119 height 14
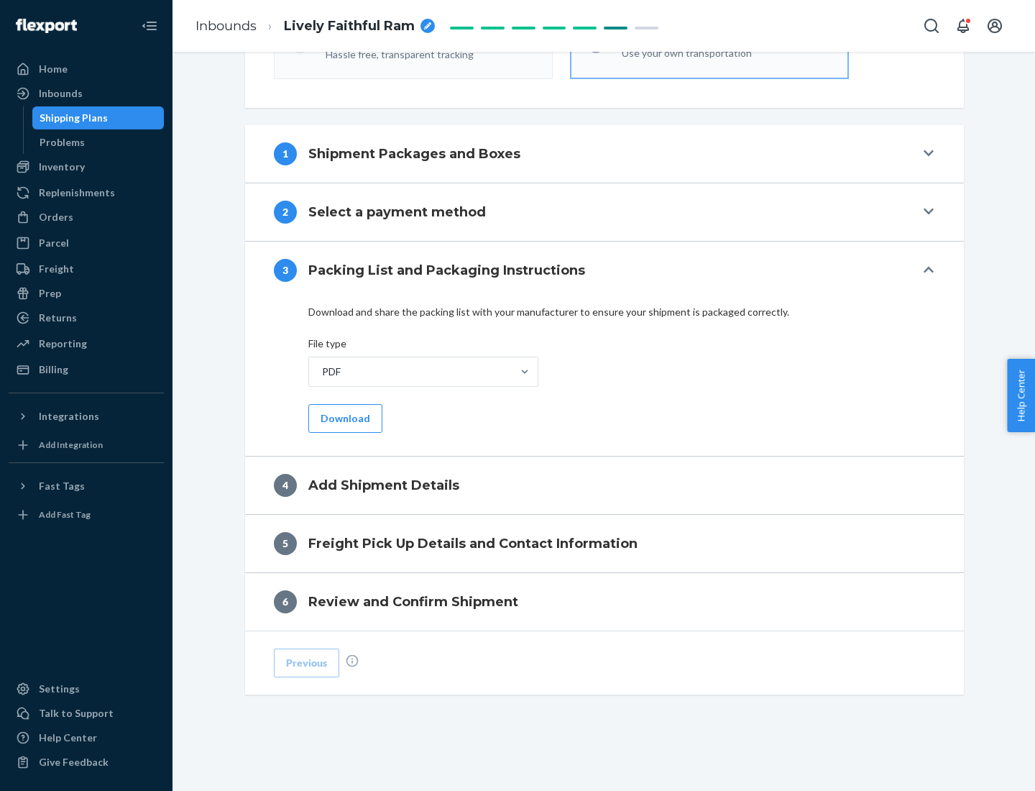
scroll to position [454, 0]
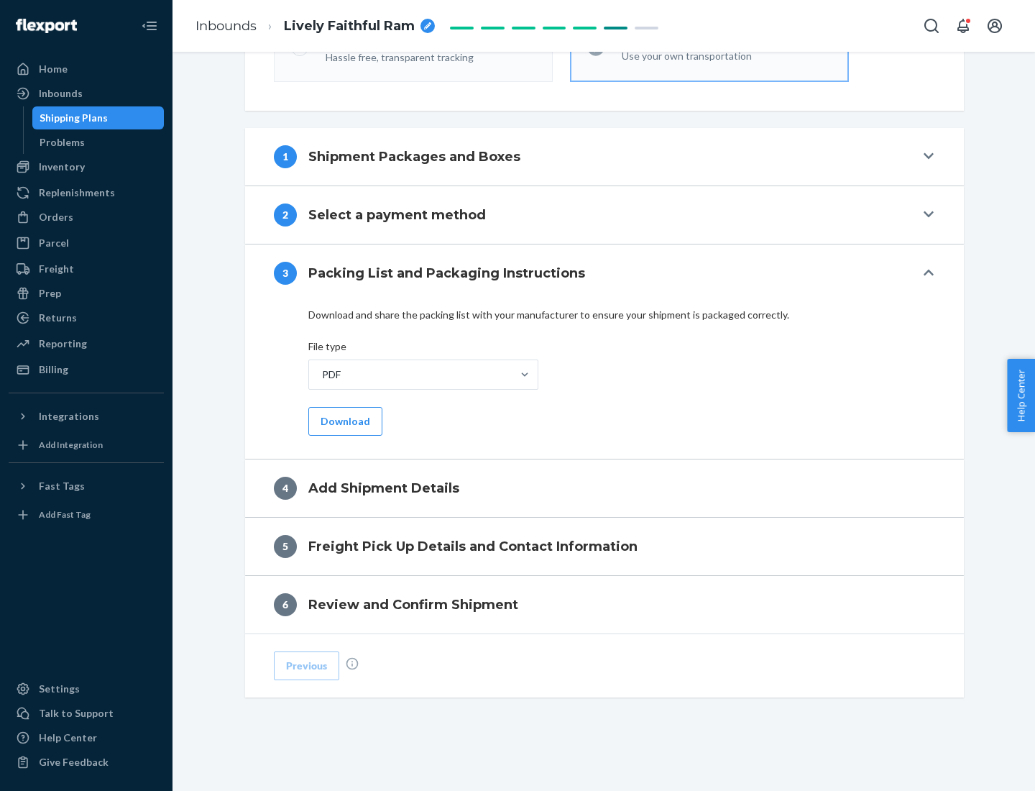
click at [344, 421] on button "Download" at bounding box center [345, 421] width 74 height 29
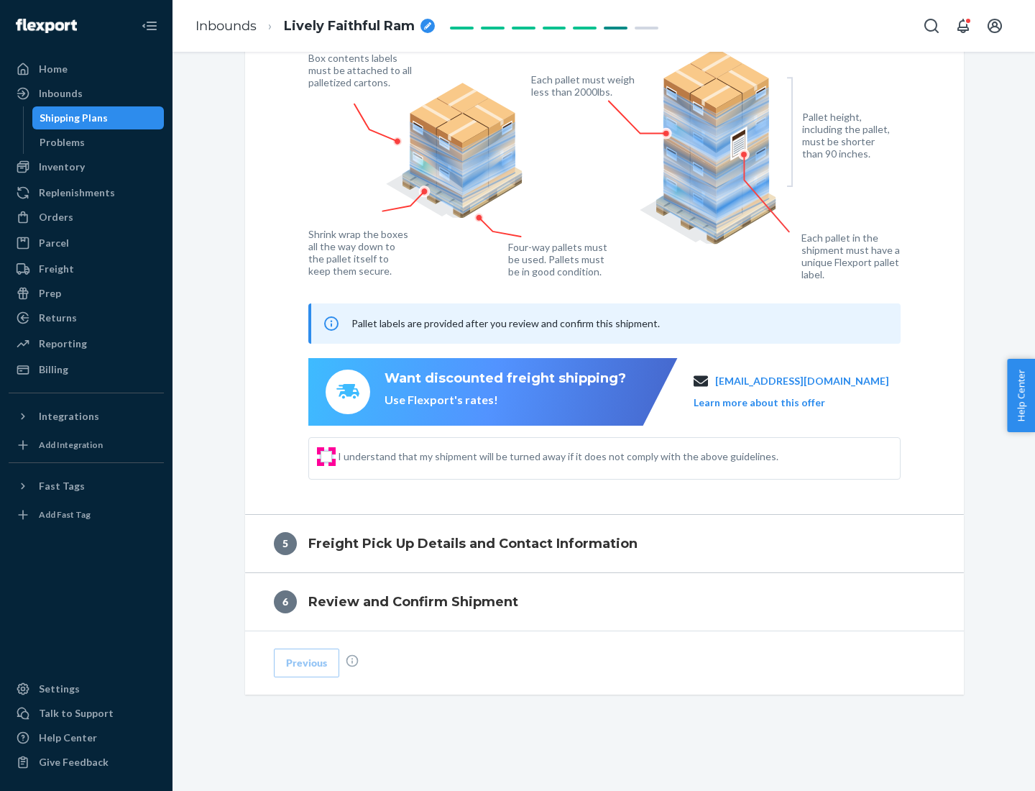
click at [326, 456] on input "I understand that my shipment will be turned away if it does not comply with th…" at bounding box center [327, 457] width 12 height 12
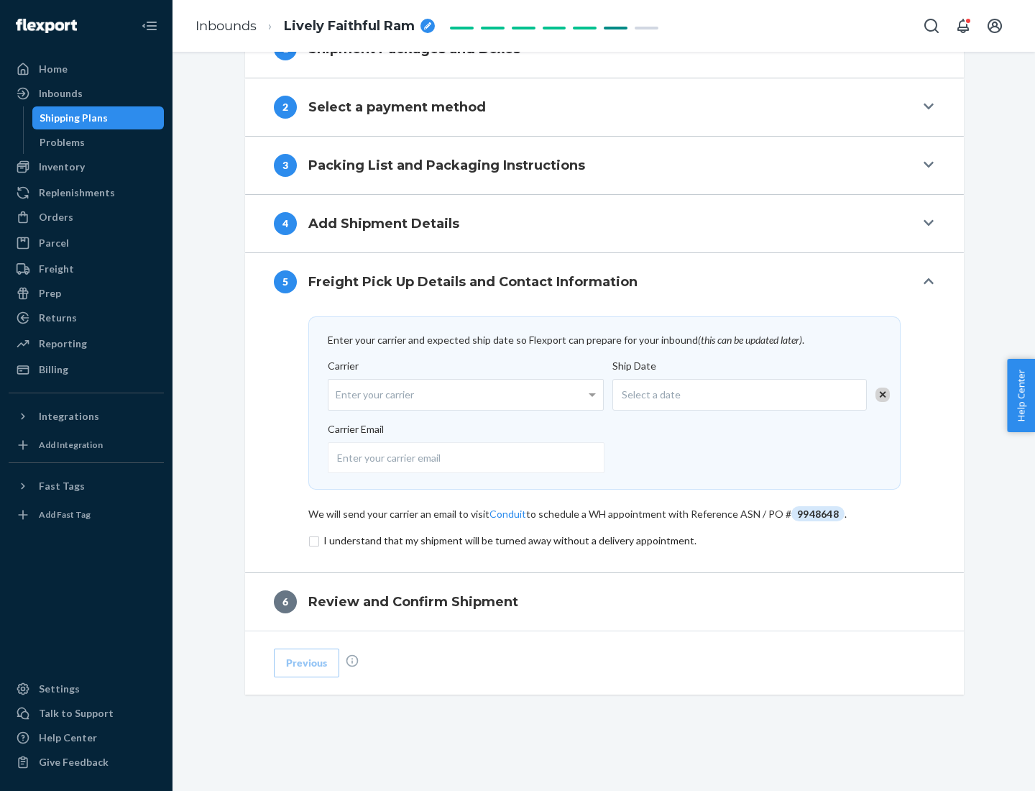
scroll to position [562, 0]
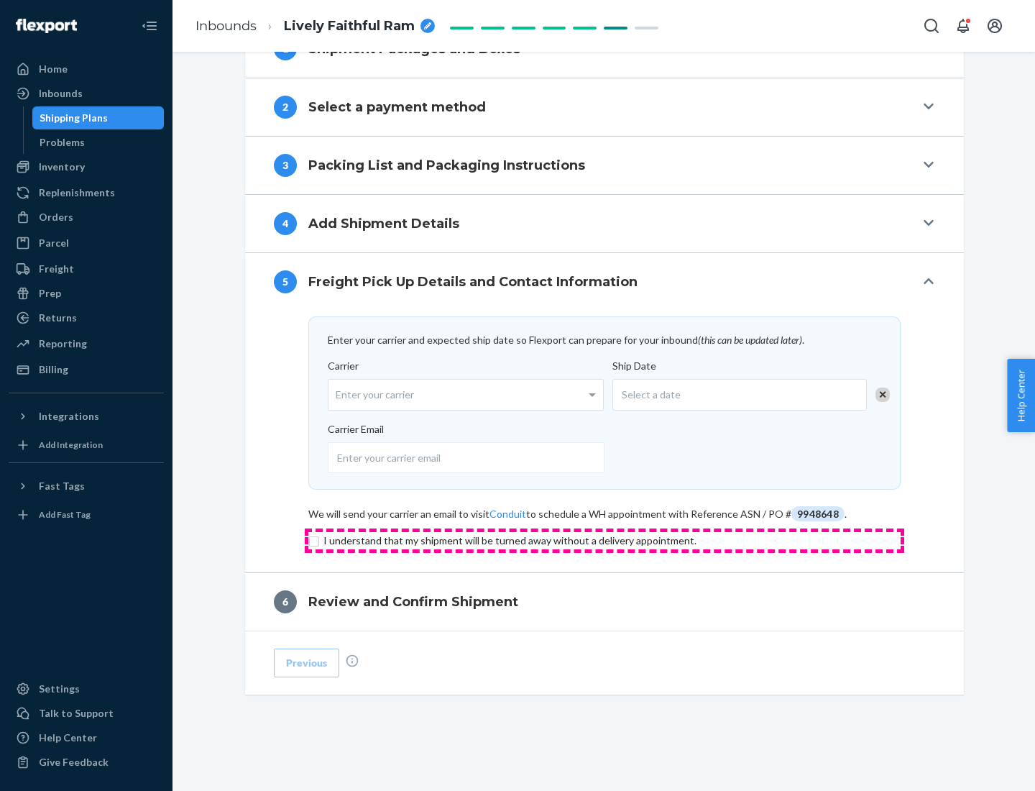
click at [605, 540] on input "checkbox" at bounding box center [604, 540] width 592 height 17
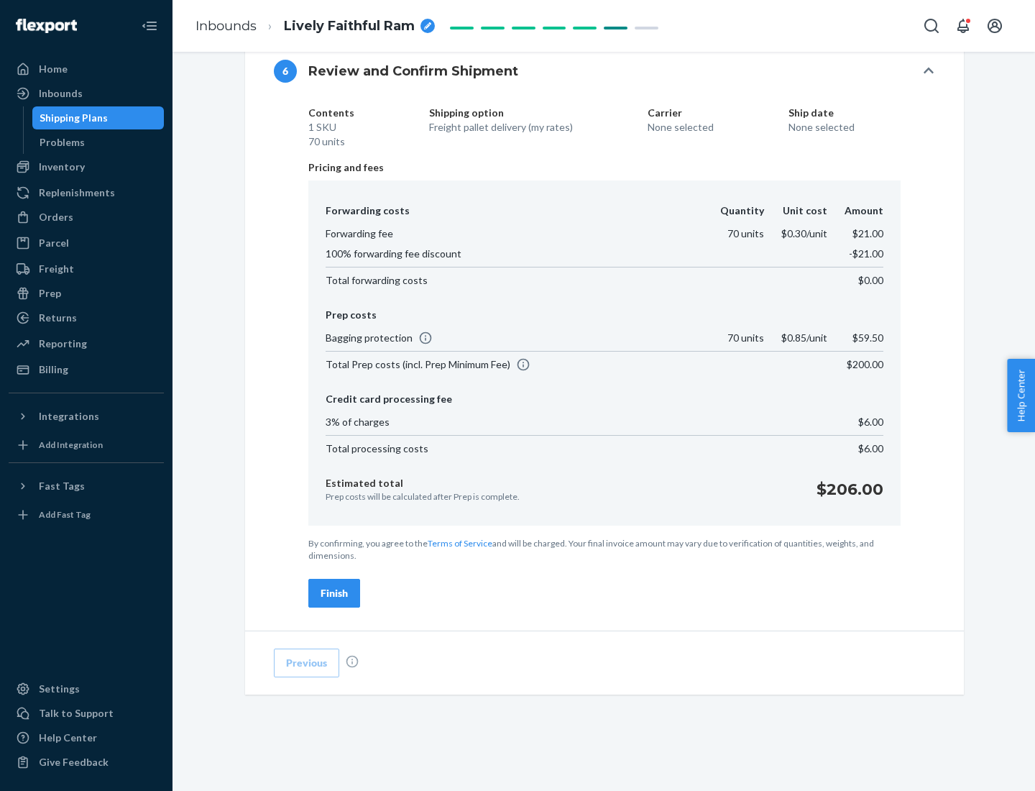
click at [334, 593] on div "Finish" at bounding box center [334, 593] width 27 height 14
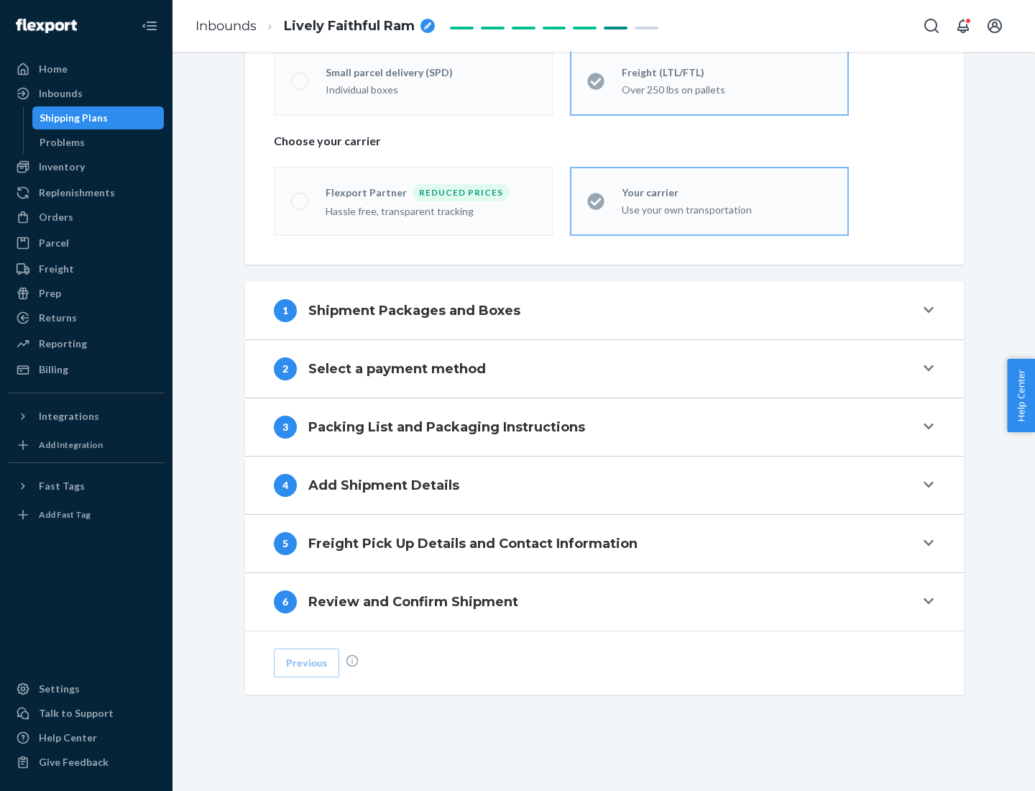
scroll to position [300, 0]
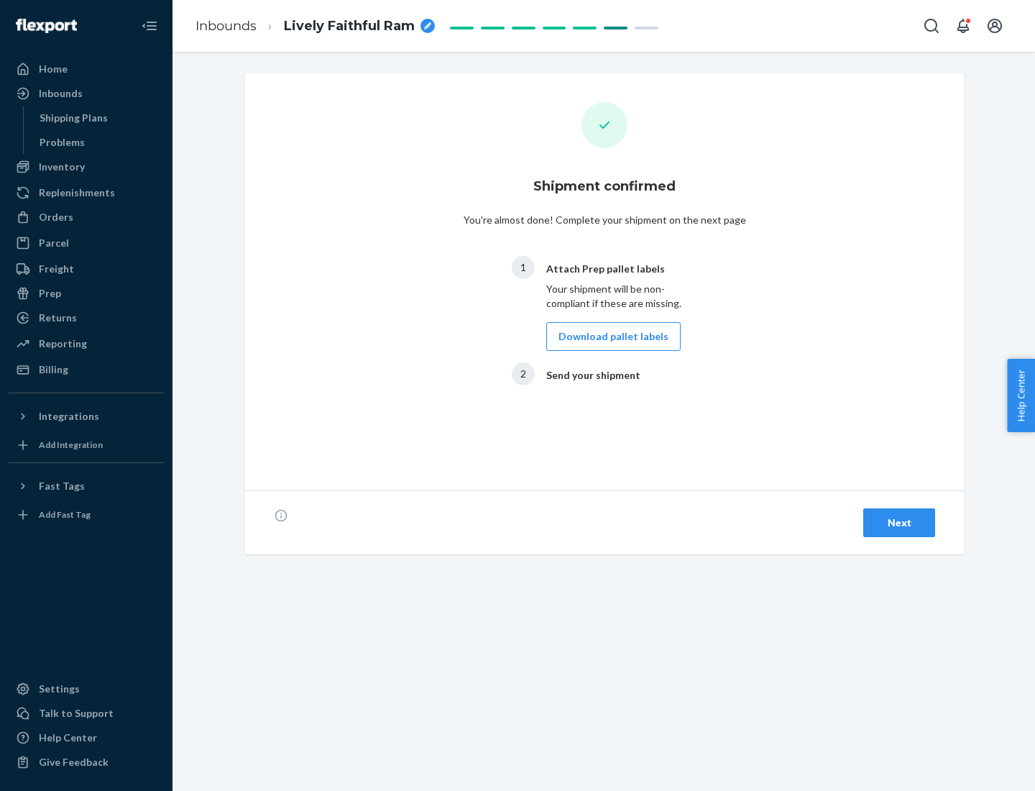
click at [610, 336] on button "Download pallet labels" at bounding box center [613, 336] width 134 height 29
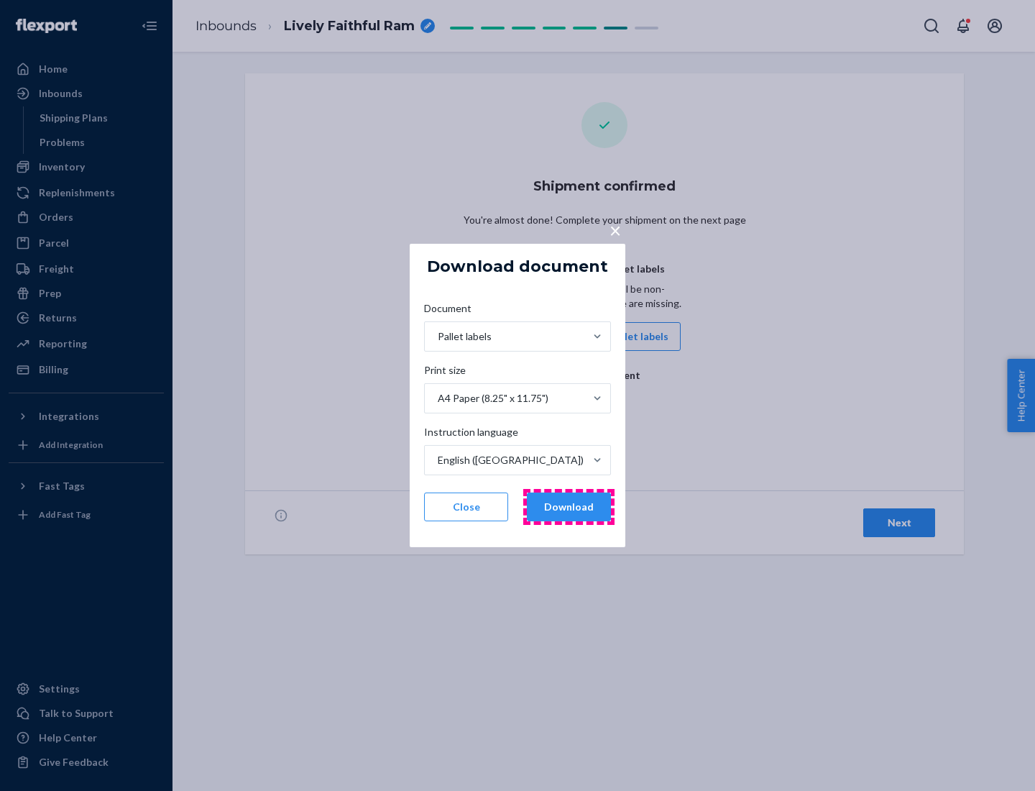
click at [569, 507] on button "Download" at bounding box center [569, 506] width 84 height 29
click at [615, 229] on span "×" at bounding box center [616, 230] width 12 height 24
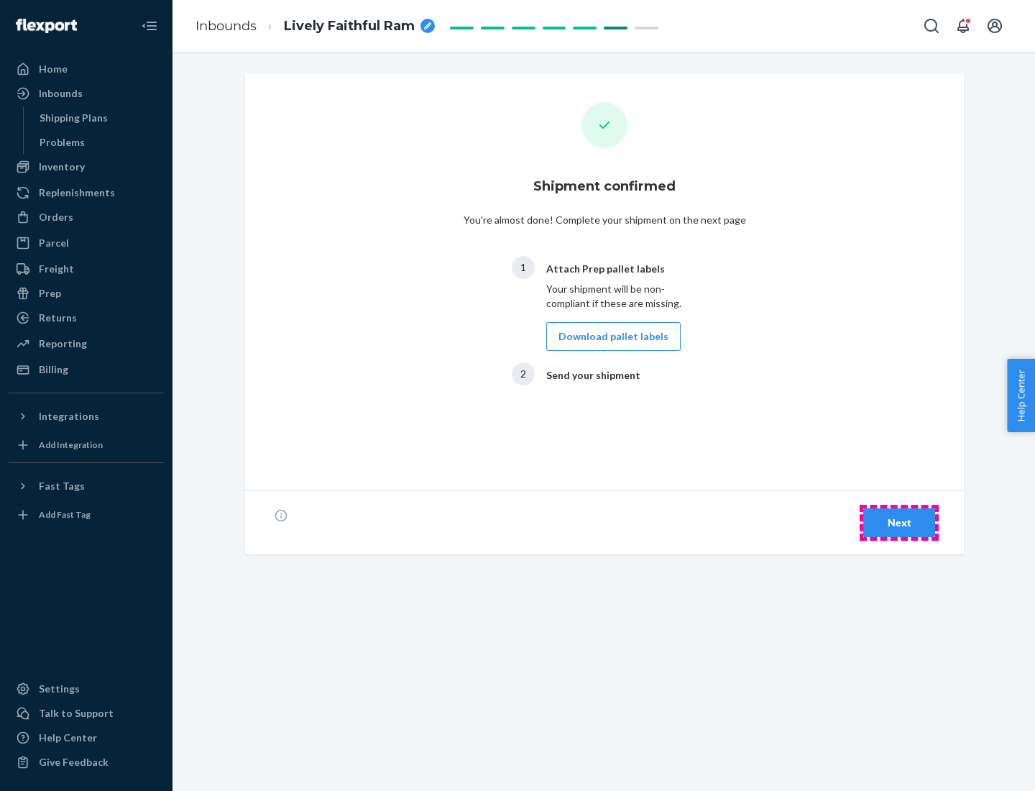
click at [899, 523] on div "Next" at bounding box center [899, 522] width 47 height 14
